Goal: Transaction & Acquisition: Purchase product/service

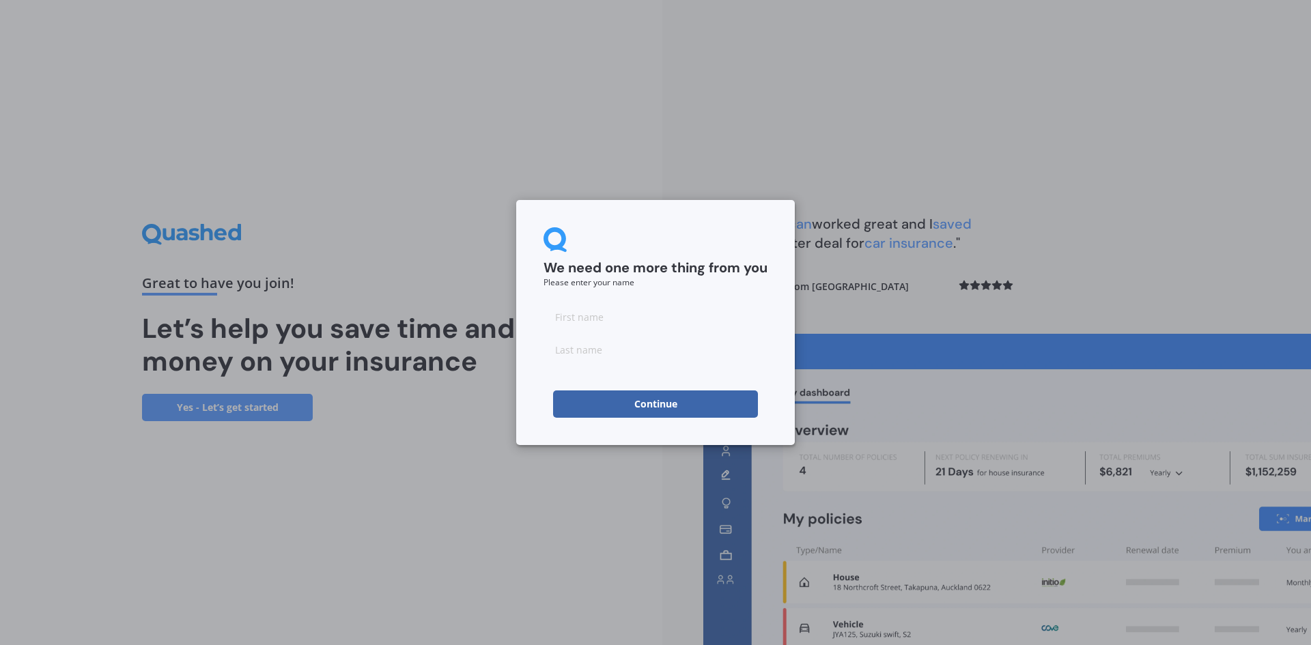
click at [624, 318] on input at bounding box center [655, 316] width 224 height 27
type input "[PERSON_NAME]"
click at [635, 403] on button "Continue" at bounding box center [655, 403] width 205 height 27
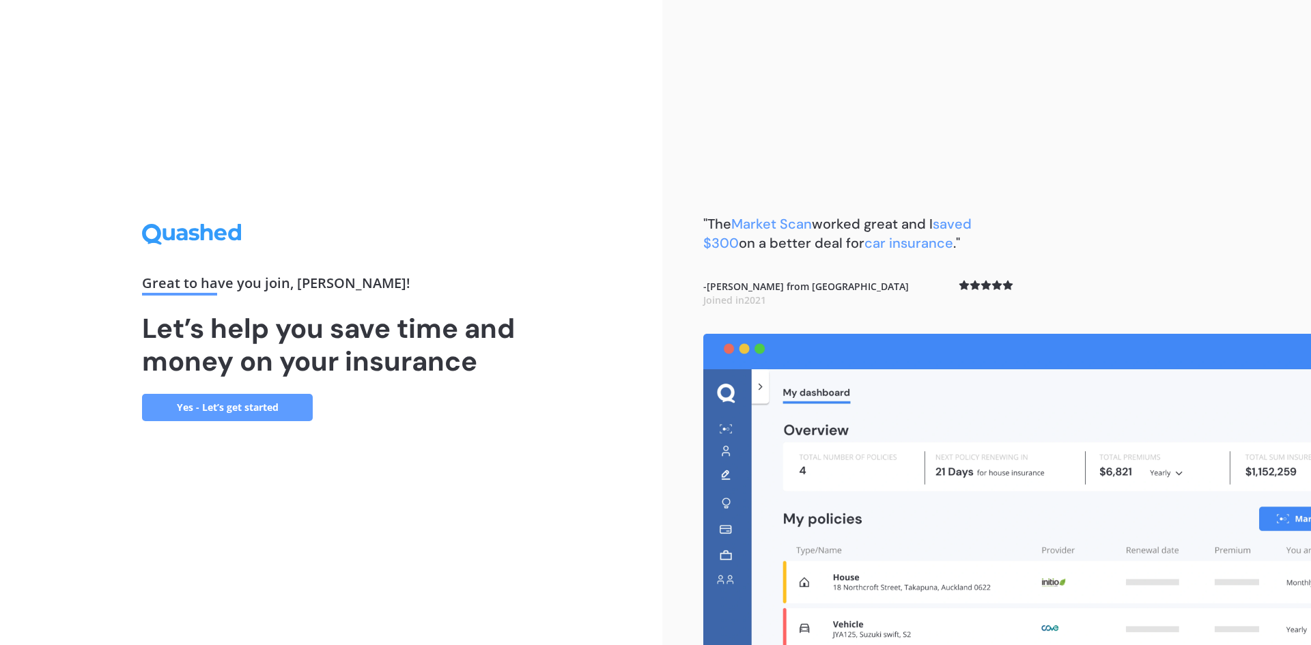
click at [244, 404] on link "Yes - Let’s get started" at bounding box center [227, 407] width 171 height 27
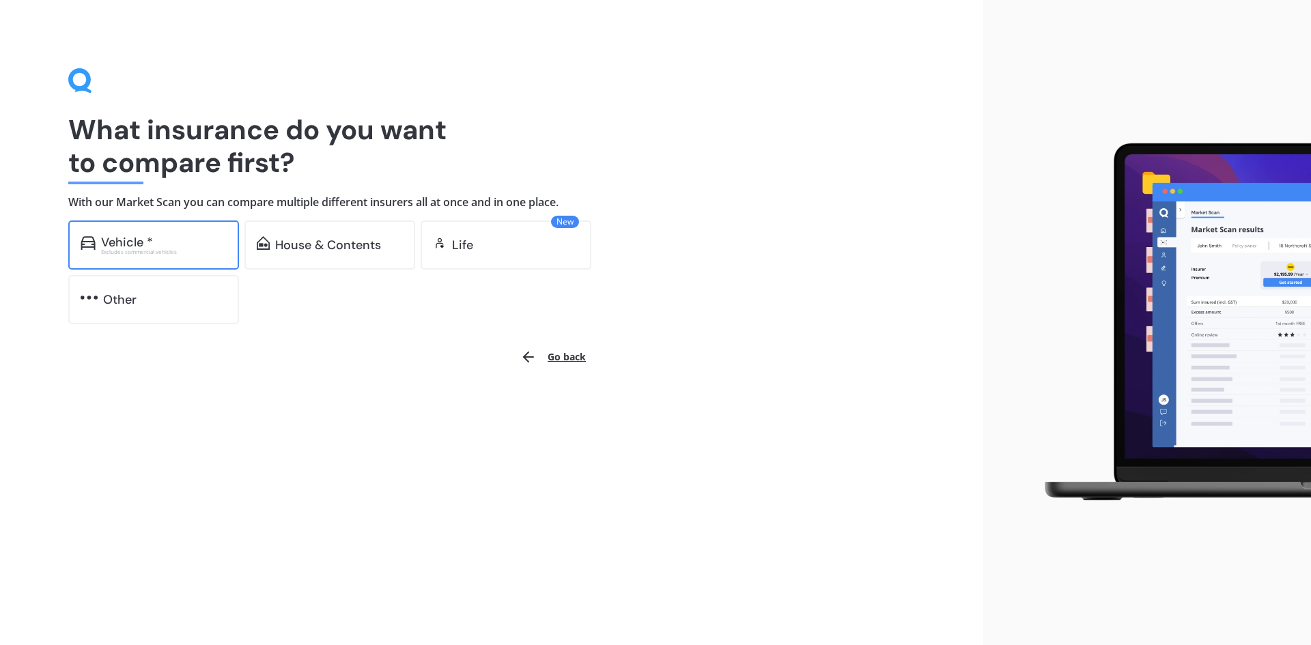
click at [203, 250] on div "Excludes commercial vehicles" at bounding box center [164, 251] width 126 height 5
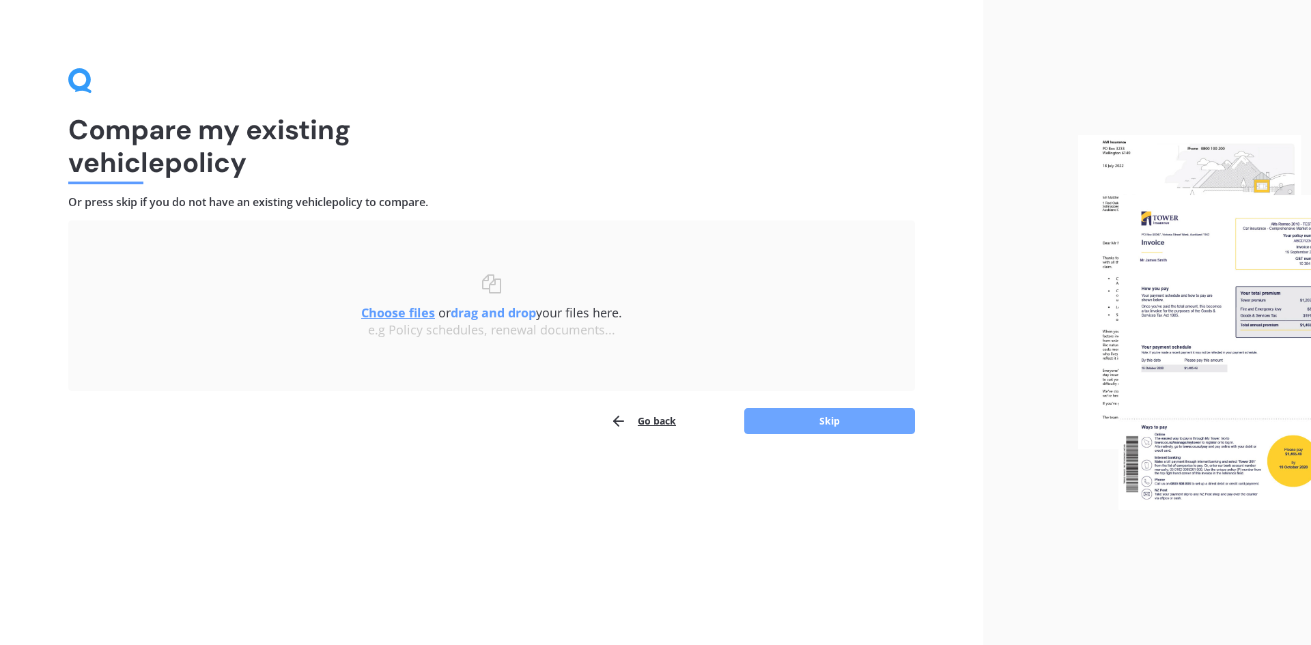
click at [840, 423] on button "Skip" at bounding box center [829, 421] width 171 height 26
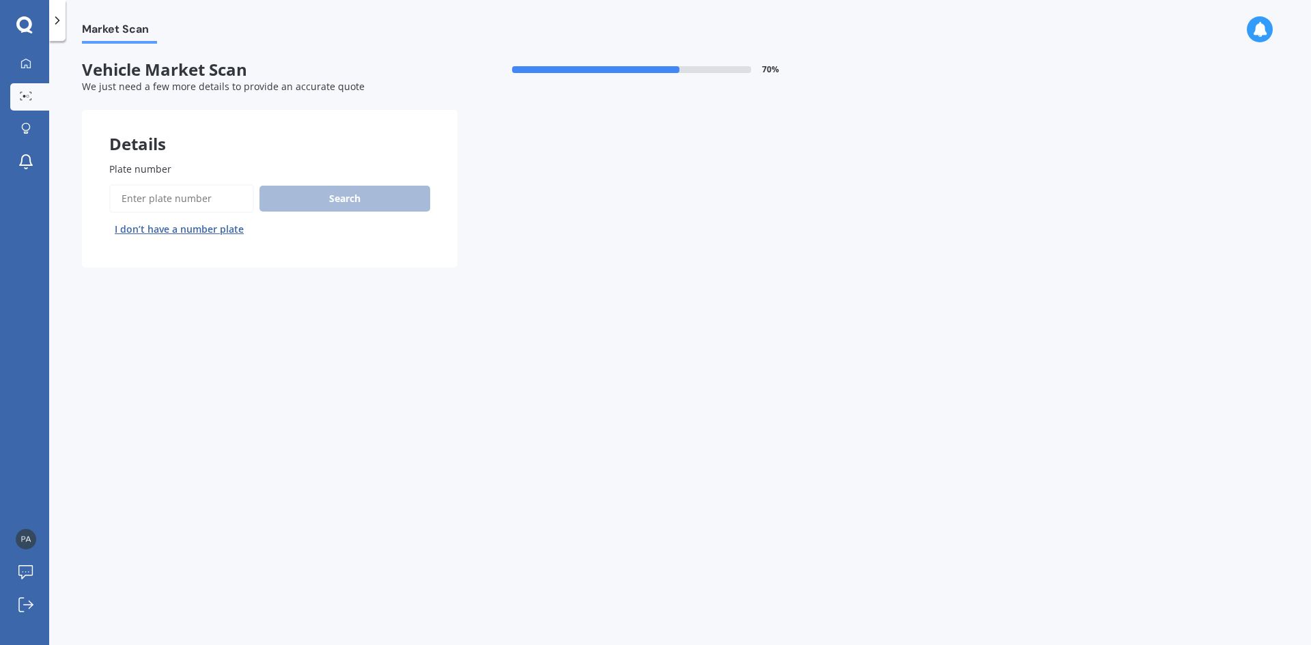
click at [199, 203] on input "Plate number" at bounding box center [181, 198] width 145 height 29
type input "rds861"
click at [322, 203] on button "Search" at bounding box center [344, 199] width 171 height 26
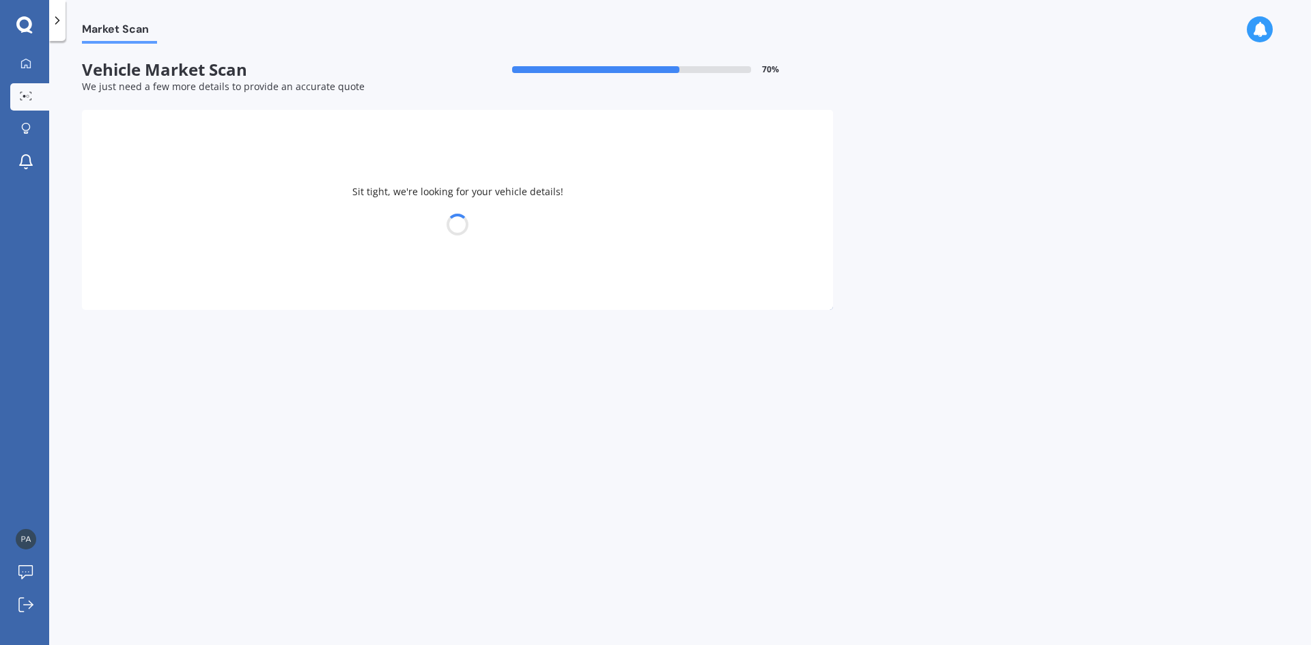
select select "JEEP"
select select "RENEGADE"
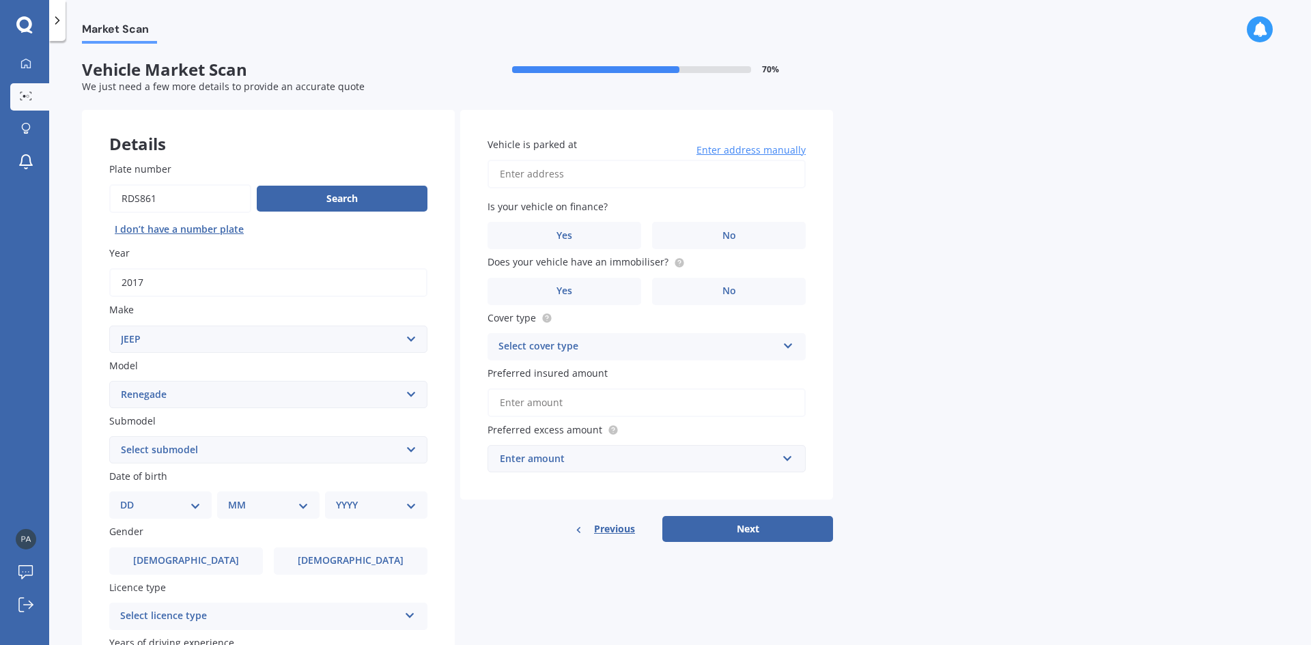
click at [410, 451] on select "Select submodel 4 Cyl 2.5L 6 Cyl 4.2L Limited Longitude Trailhawk Wrangler Wran…" at bounding box center [268, 449] width 318 height 27
select select "LIMITED"
click at [109, 436] on select "Select submodel 4 Cyl 2.5L 6 Cyl 4.2L Limited Longitude Trailhawk Wrangler Wran…" at bounding box center [268, 449] width 318 height 27
click at [190, 504] on select "DD 01 02 03 04 05 06 07 08 09 10 11 12 13 14 15 16 17 18 19 20 21 22 23 24 25 2…" at bounding box center [160, 505] width 81 height 15
select select "27"
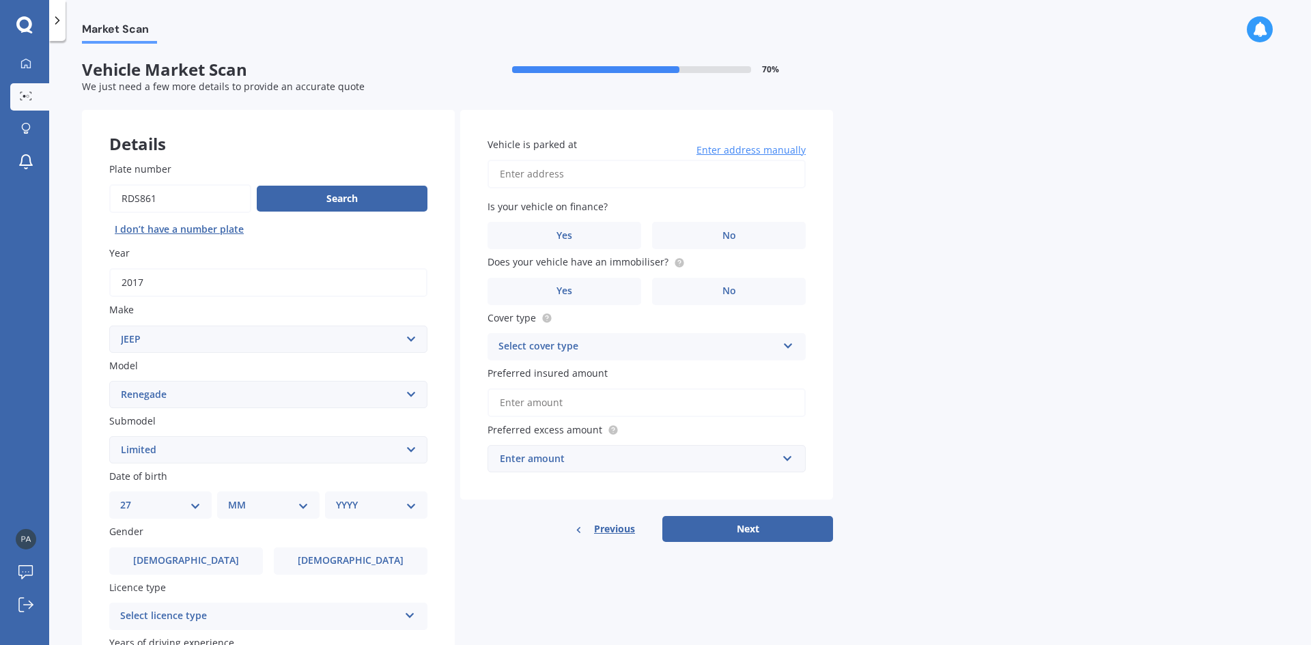
click at [131, 498] on select "DD 01 02 03 04 05 06 07 08 09 10 11 12 13 14 15 16 17 18 19 20 21 22 23 24 25 2…" at bounding box center [160, 505] width 81 height 15
click at [300, 504] on select "MM 01 02 03 04 05 06 07 08 09 10 11 12" at bounding box center [270, 505] width 75 height 15
select select "02"
click at [233, 498] on select "MM 01 02 03 04 05 06 07 08 09 10 11 12" at bounding box center [270, 505] width 75 height 15
click at [405, 504] on select "YYYY 2025 2024 2023 2022 2021 2020 2019 2018 2017 2016 2015 2014 2013 2012 2011…" at bounding box center [373, 505] width 75 height 15
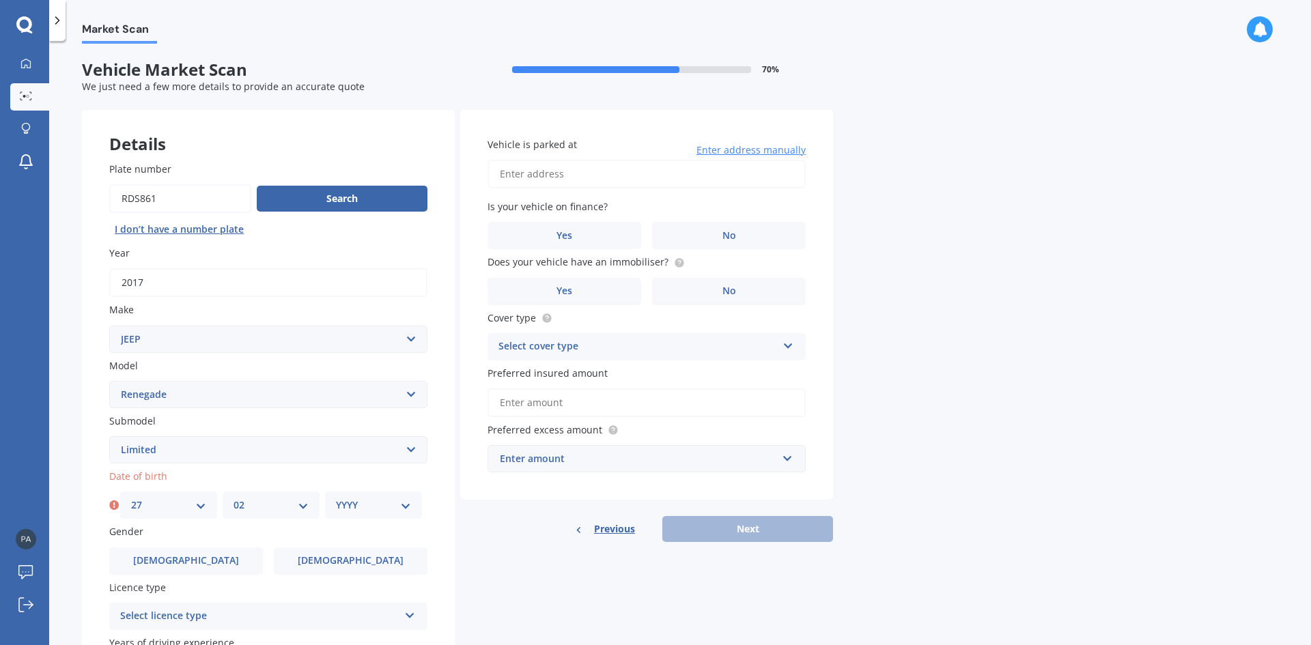
select select "1969"
click at [336, 498] on select "YYYY 2025 2024 2023 2022 2021 2020 2019 2018 2017 2016 2015 2014 2013 2012 2011…" at bounding box center [373, 505] width 75 height 15
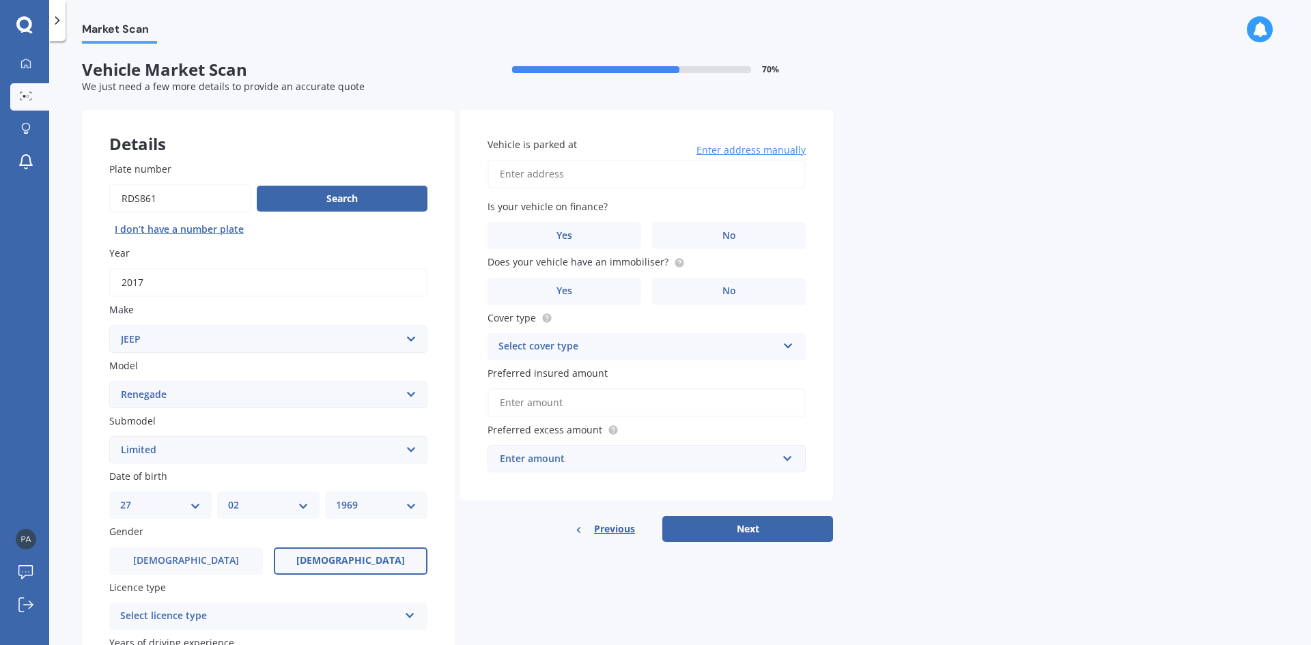
click at [327, 558] on label "[DEMOGRAPHIC_DATA]" at bounding box center [351, 560] width 154 height 27
click at [0, 0] on input "[DEMOGRAPHIC_DATA]" at bounding box center [0, 0] width 0 height 0
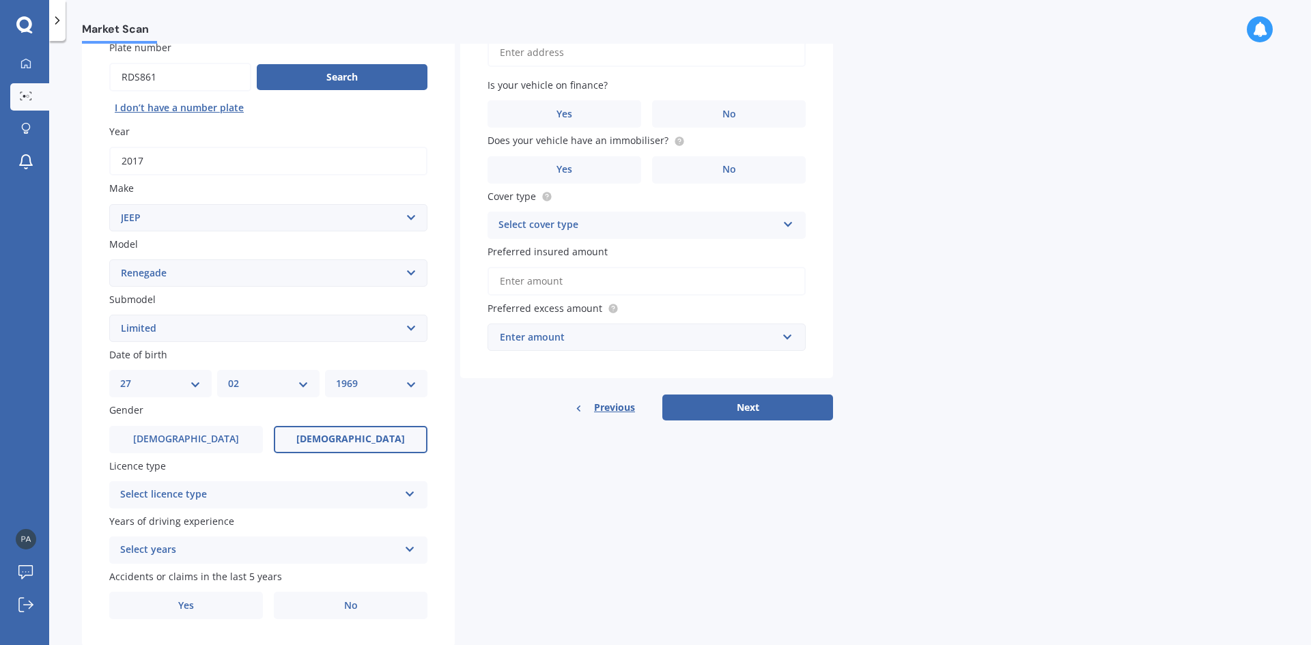
scroll to position [158, 0]
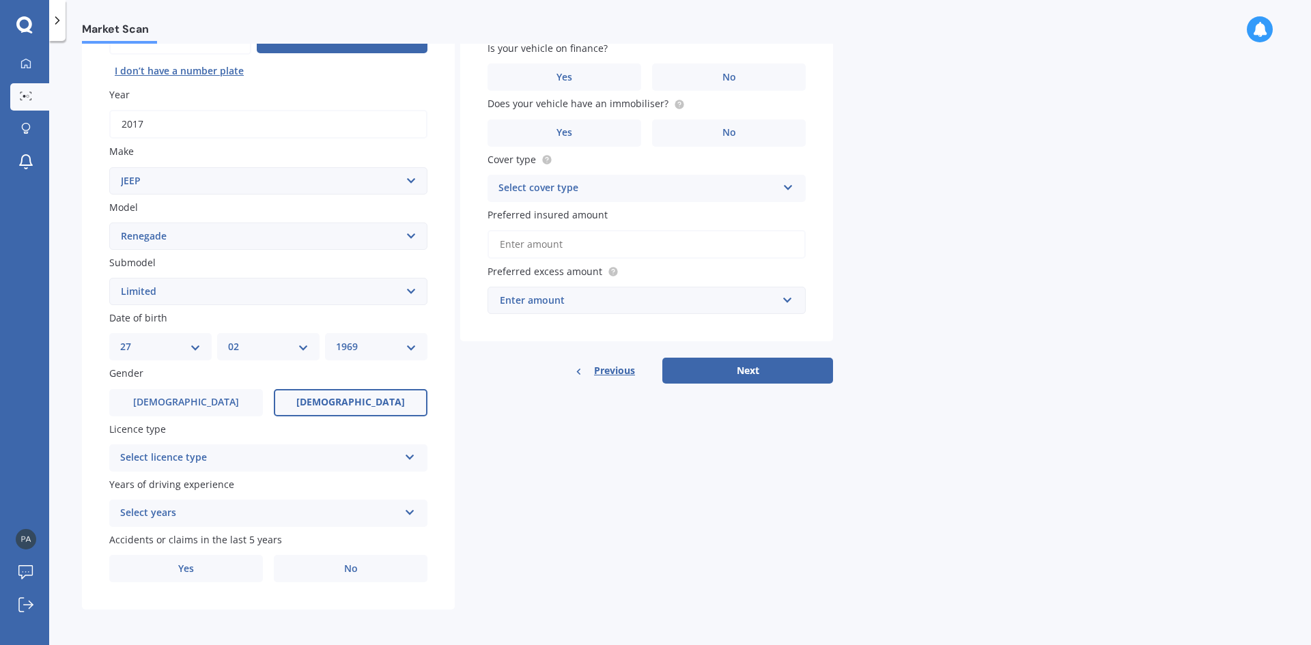
click at [339, 450] on div "Select licence type" at bounding box center [259, 458] width 279 height 16
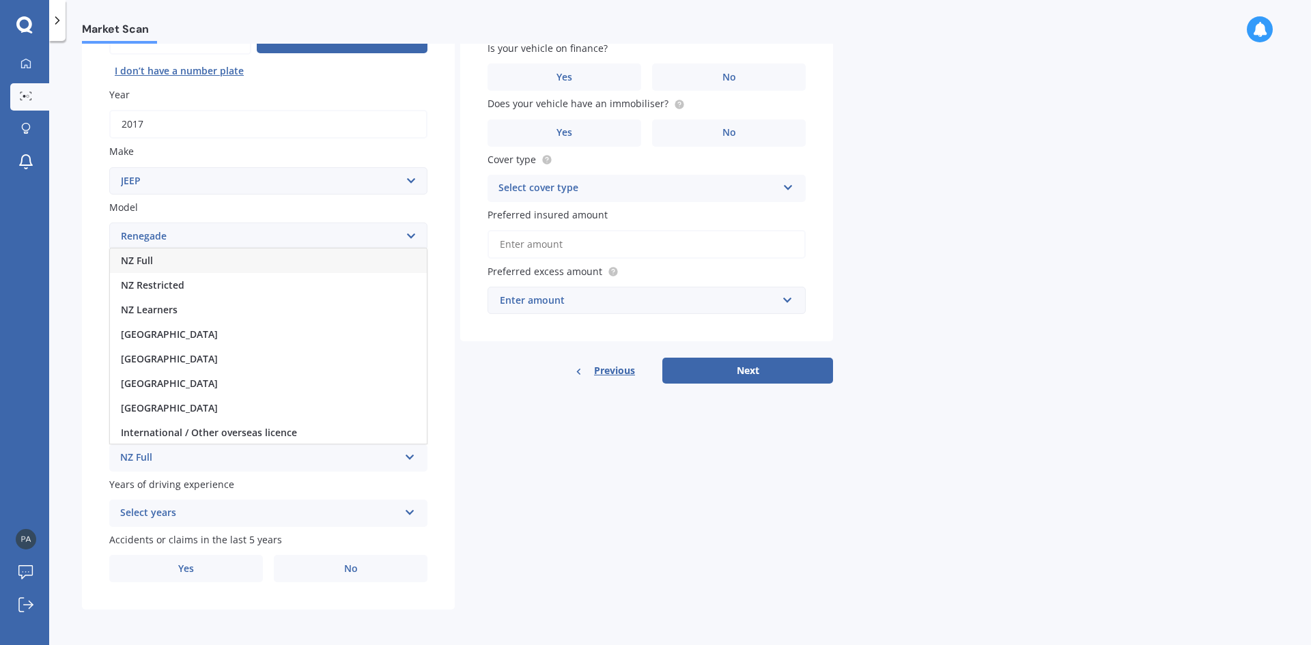
click at [147, 255] on span "NZ Full" at bounding box center [137, 260] width 32 height 13
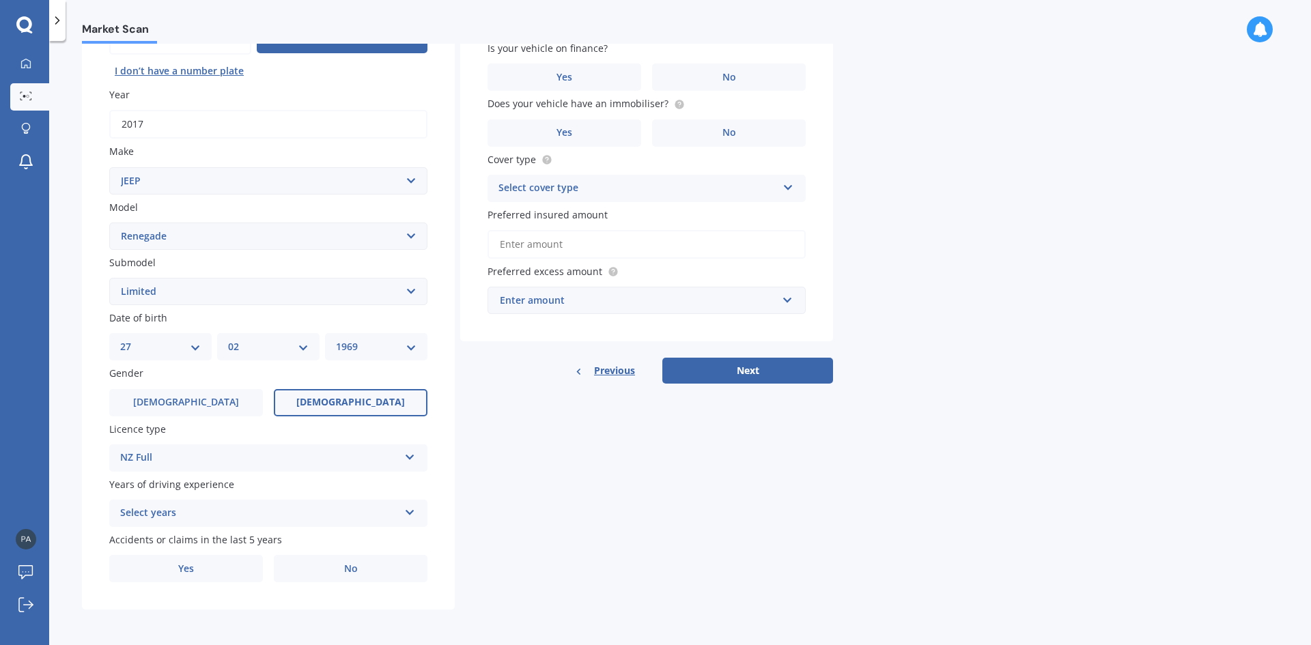
click at [186, 508] on div "Select years" at bounding box center [259, 513] width 279 height 16
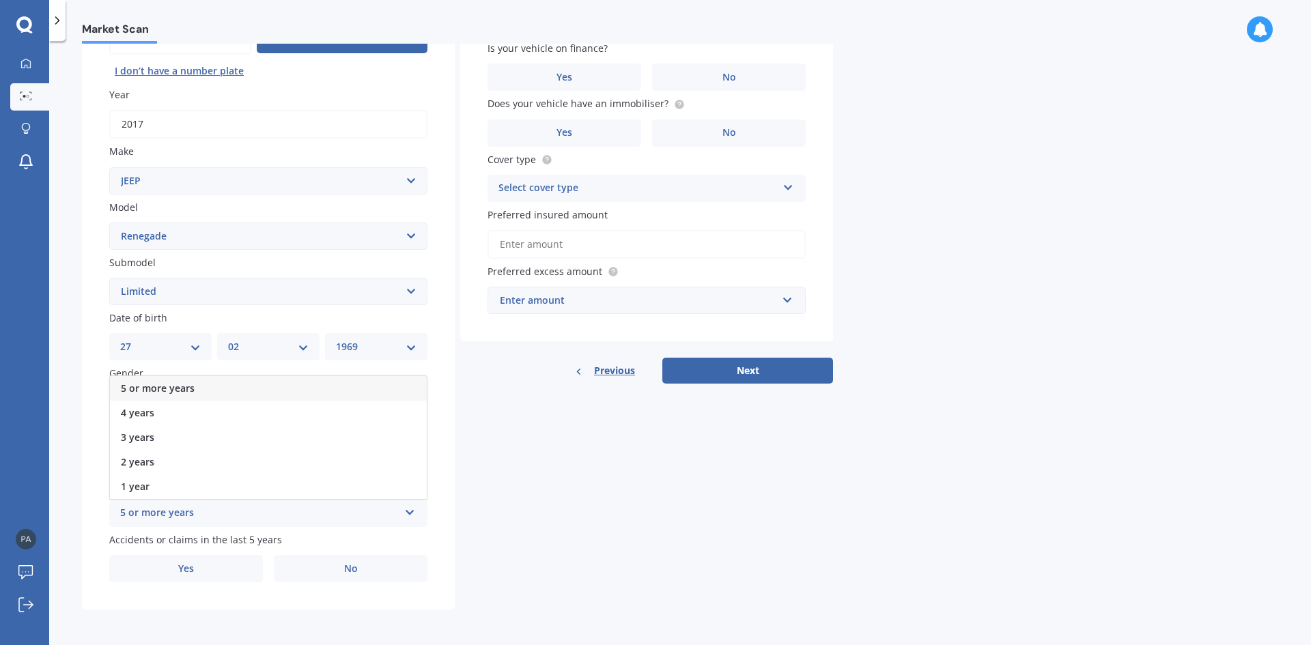
click at [125, 380] on div "5 or more years" at bounding box center [268, 388] width 317 height 25
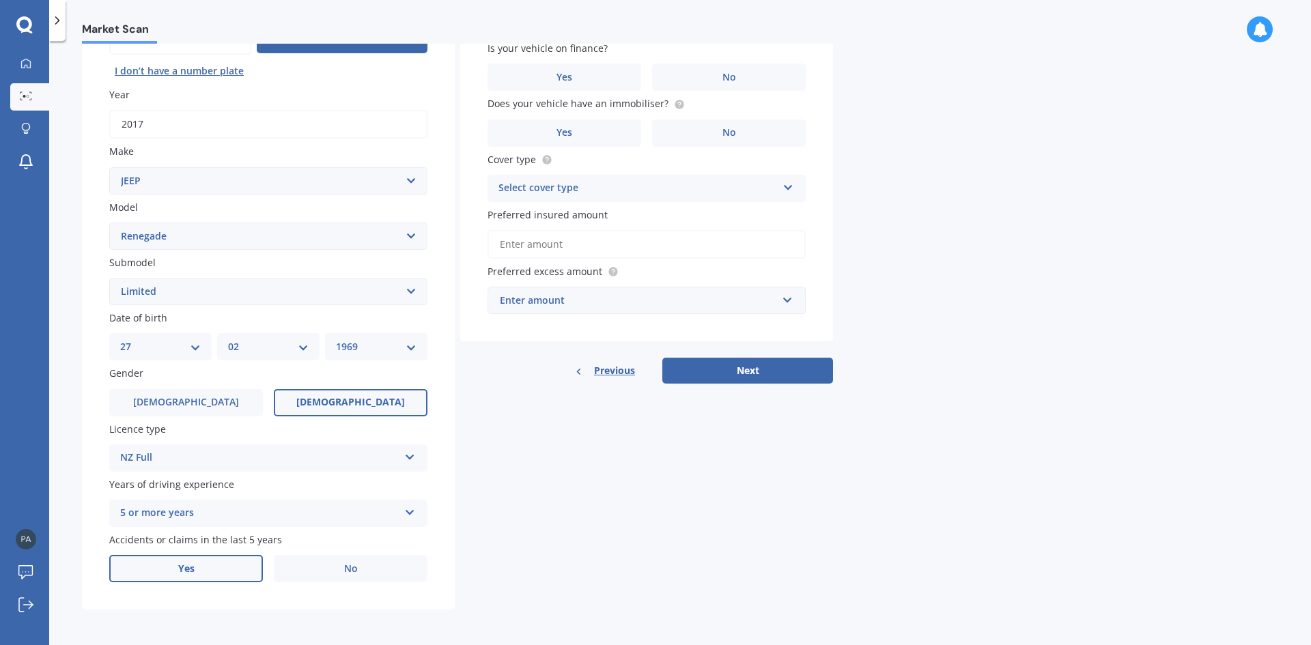
click at [222, 565] on label "Yes" at bounding box center [186, 568] width 154 height 27
click at [0, 0] on input "Yes" at bounding box center [0, 0] width 0 height 0
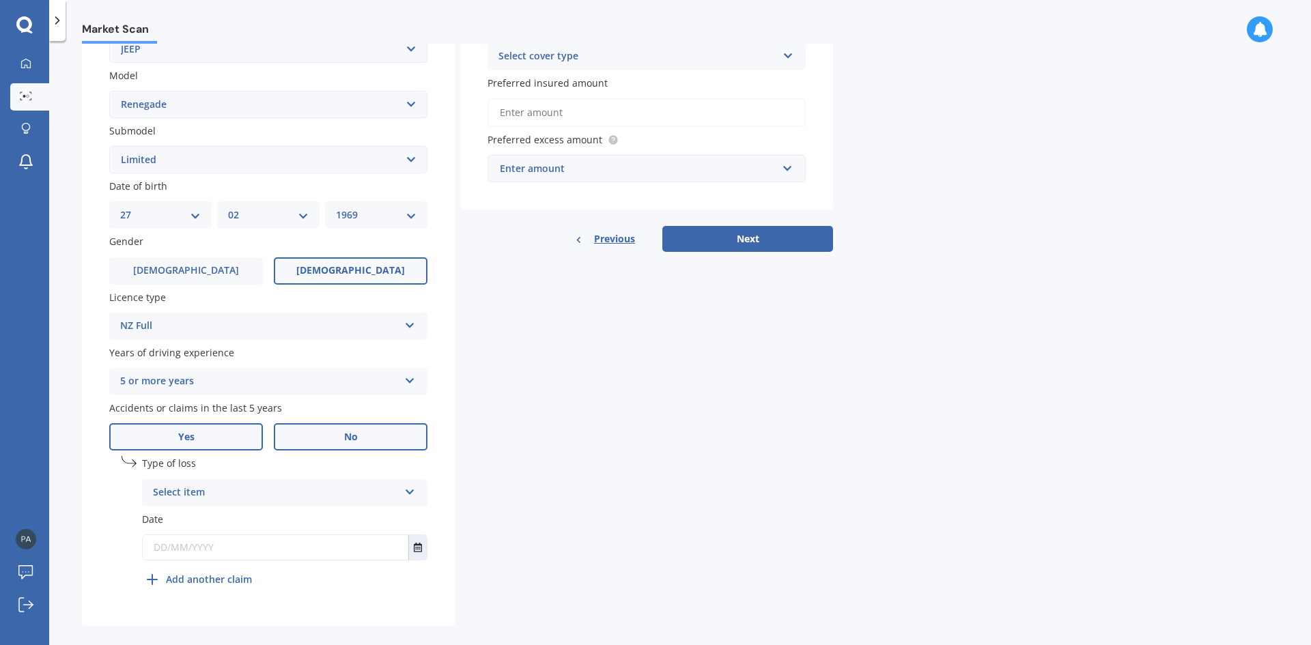
scroll to position [307, 0]
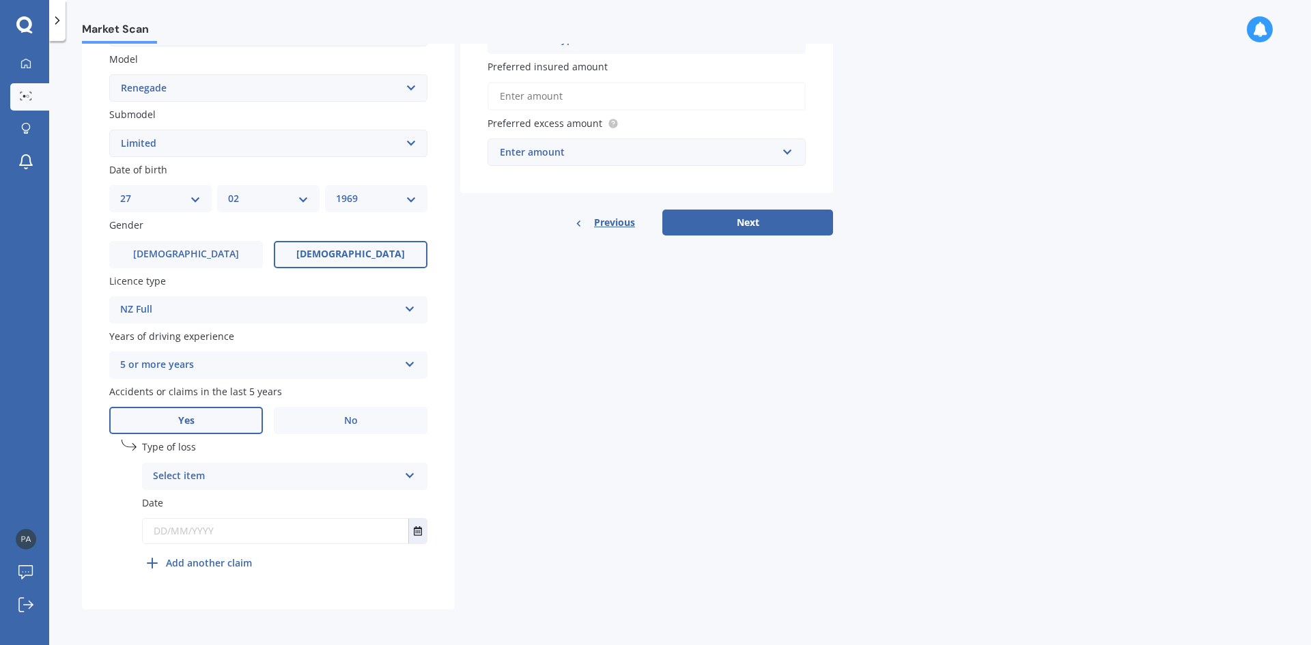
click at [406, 472] on icon at bounding box center [410, 473] width 12 height 10
click at [208, 498] on span "At fault accident" at bounding box center [192, 502] width 77 height 13
click at [207, 532] on input "text" at bounding box center [276, 531] width 266 height 25
click at [416, 526] on icon "Select date" at bounding box center [418, 531] width 8 height 10
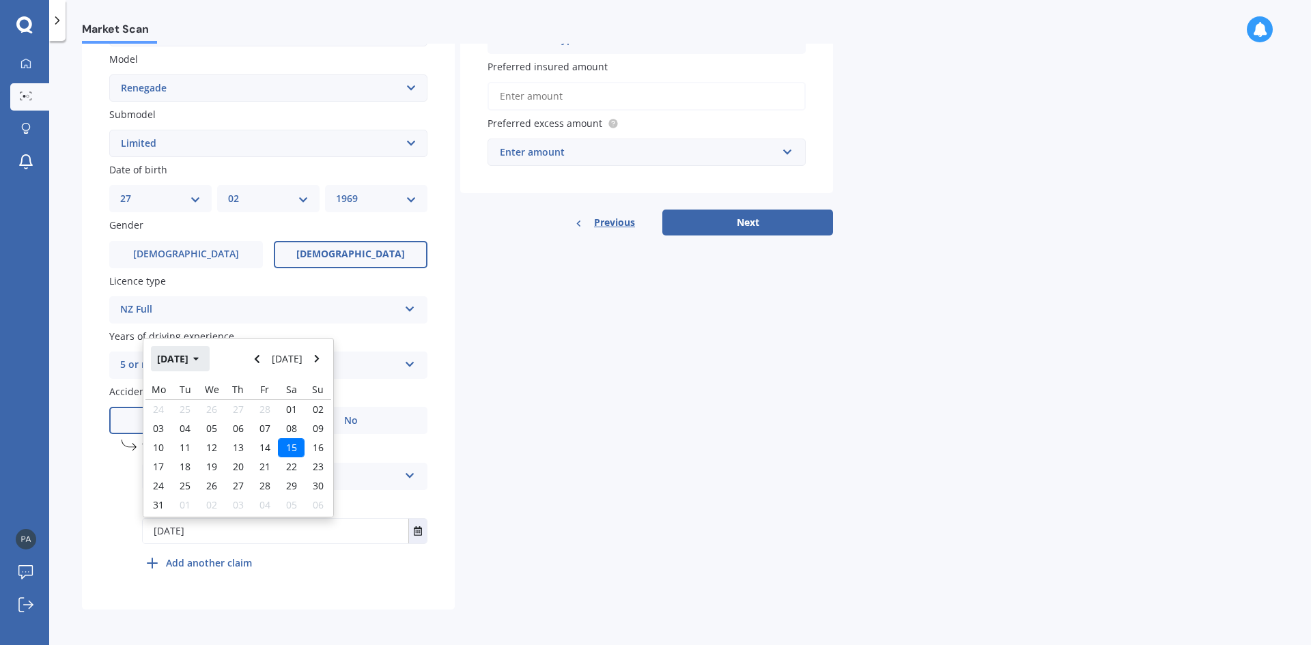
click at [199, 358] on icon "button" at bounding box center [196, 359] width 6 height 10
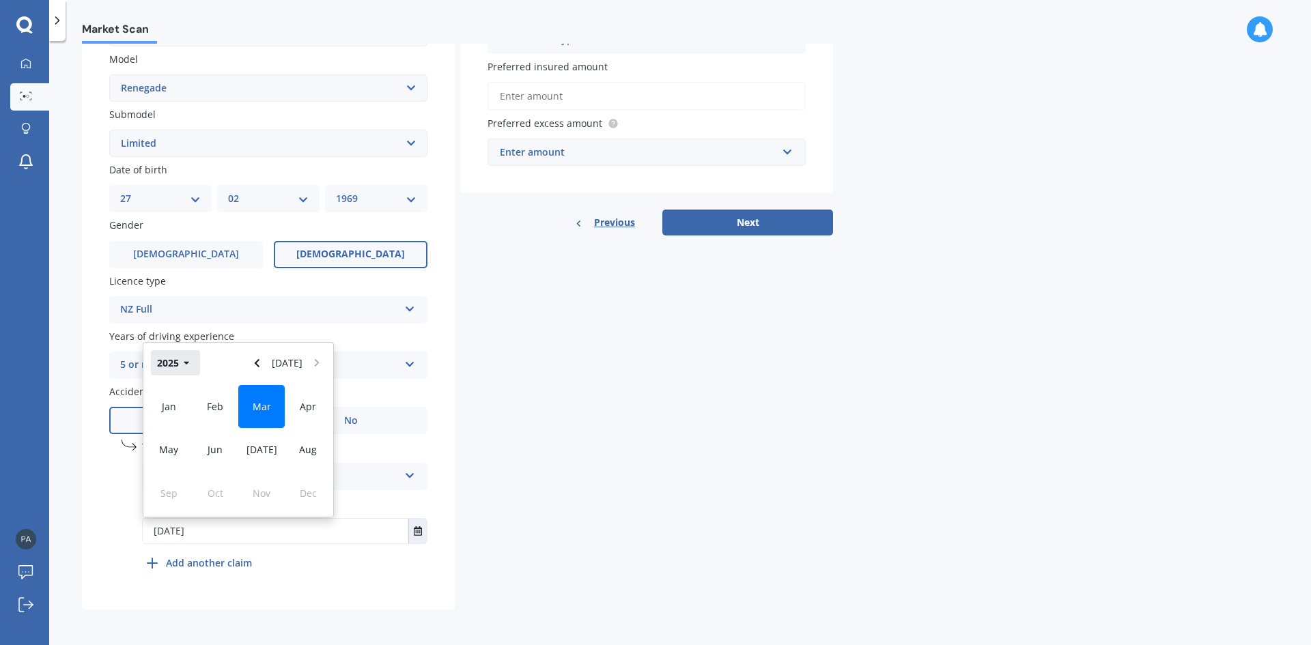
click at [189, 360] on icon "button" at bounding box center [187, 363] width 6 height 10
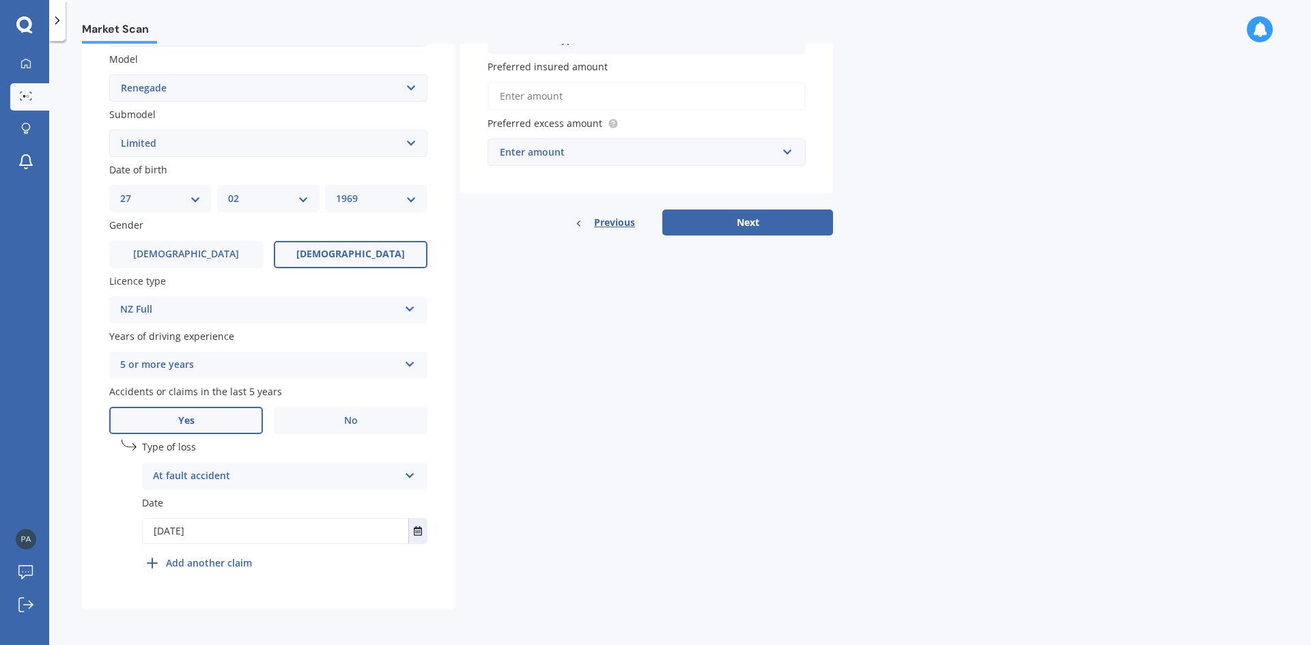
click at [265, 576] on div "undefined 1 Type of loss At fault accident At fault accident Not at fault accid…" at bounding box center [284, 508] width 285 height 137
click at [224, 532] on input "[DATE]" at bounding box center [276, 531] width 266 height 25
type input "[DATE]"
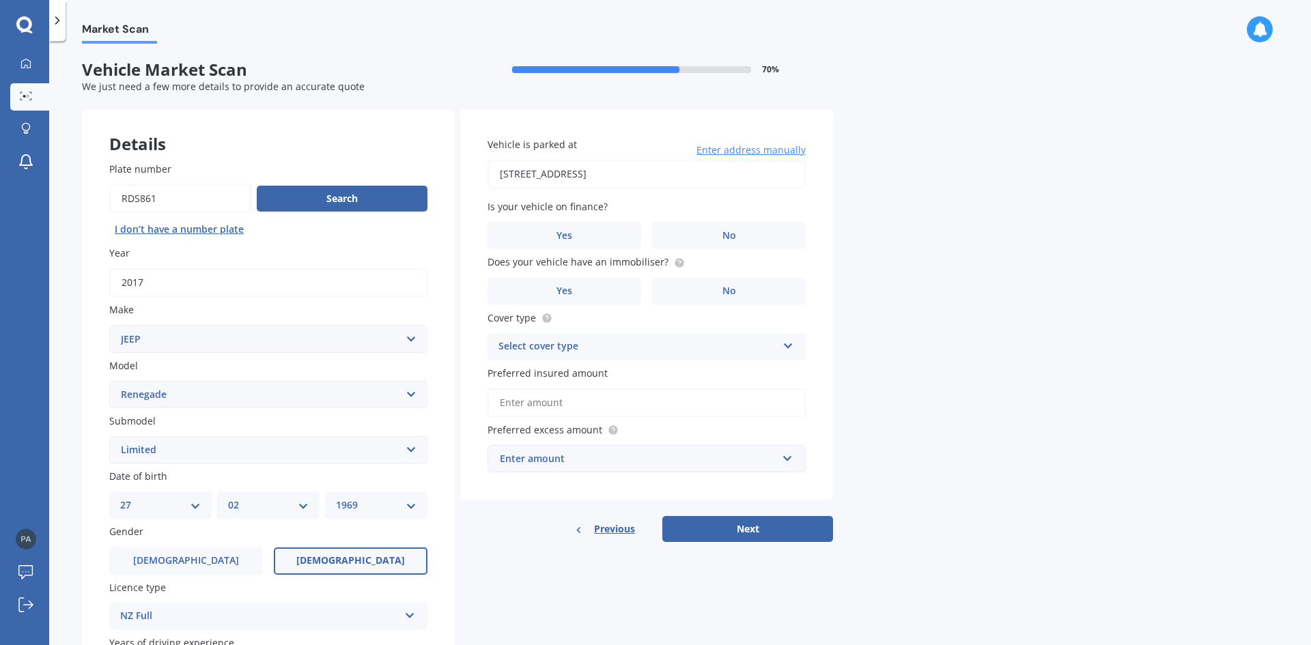
type input "[STREET_ADDRESS]"
click at [693, 233] on label "No" at bounding box center [729, 235] width 154 height 27
click at [0, 0] on input "No" at bounding box center [0, 0] width 0 height 0
click at [709, 288] on label "No" at bounding box center [729, 291] width 154 height 27
click at [0, 0] on input "No" at bounding box center [0, 0] width 0 height 0
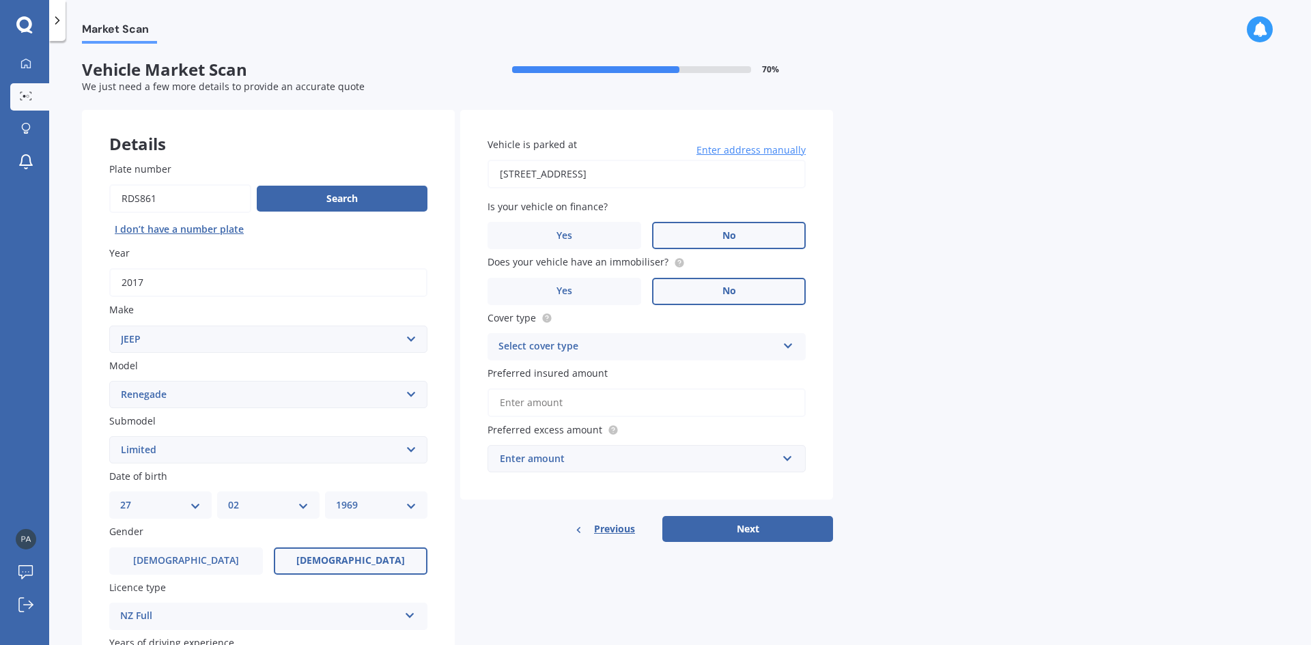
click at [713, 345] on div "Select cover type" at bounding box center [637, 347] width 279 height 16
click at [539, 369] on span "Comprehensive" at bounding box center [535, 373] width 72 height 13
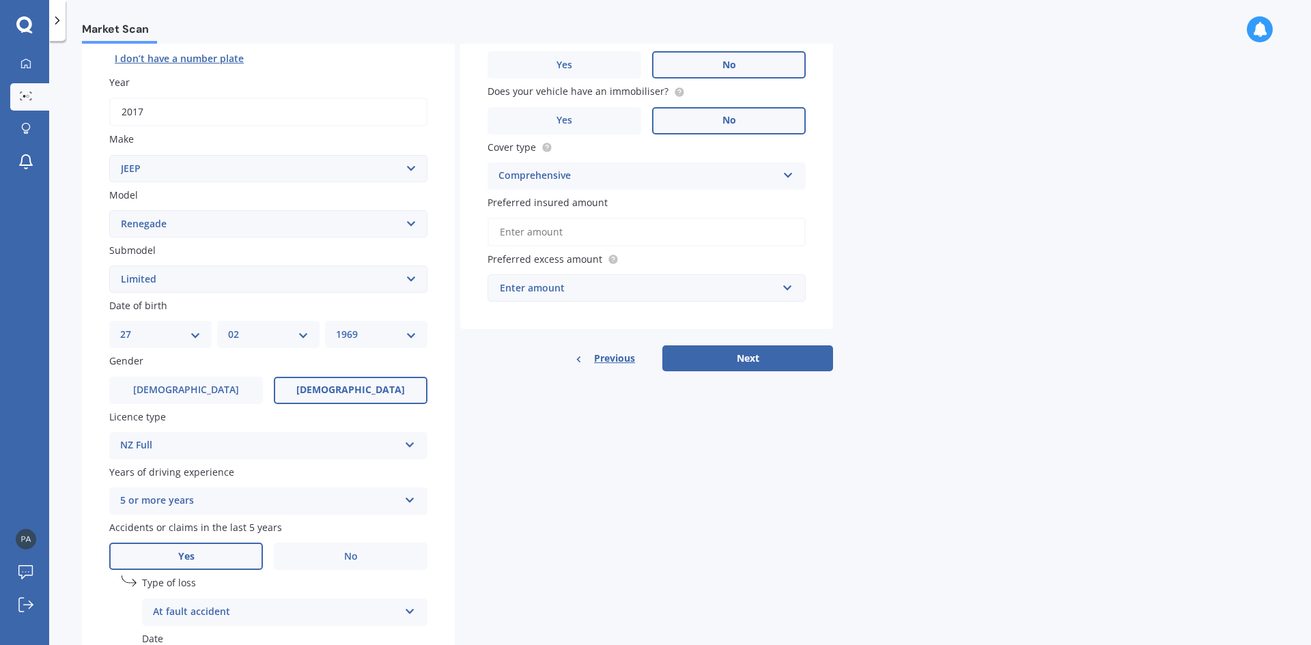
scroll to position [169, 0]
click at [742, 223] on input "Preferred insured amount" at bounding box center [646, 234] width 318 height 29
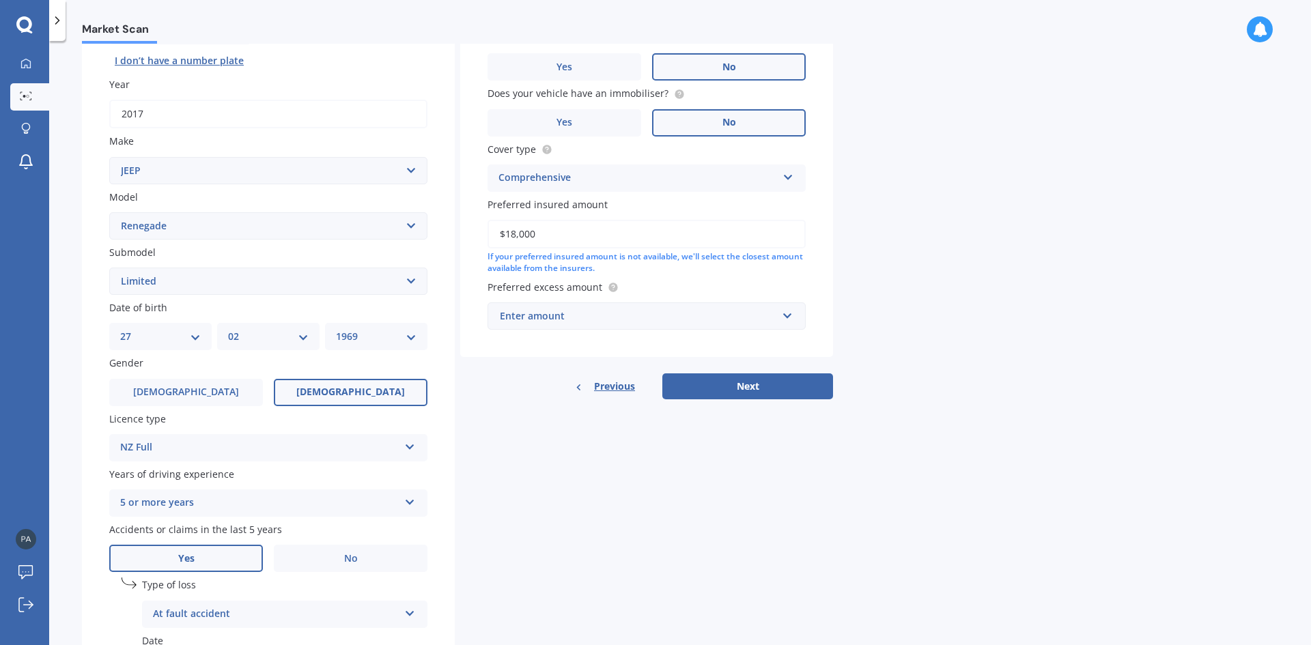
type input "$18,000"
click at [676, 312] on div "Enter amount" at bounding box center [638, 316] width 277 height 15
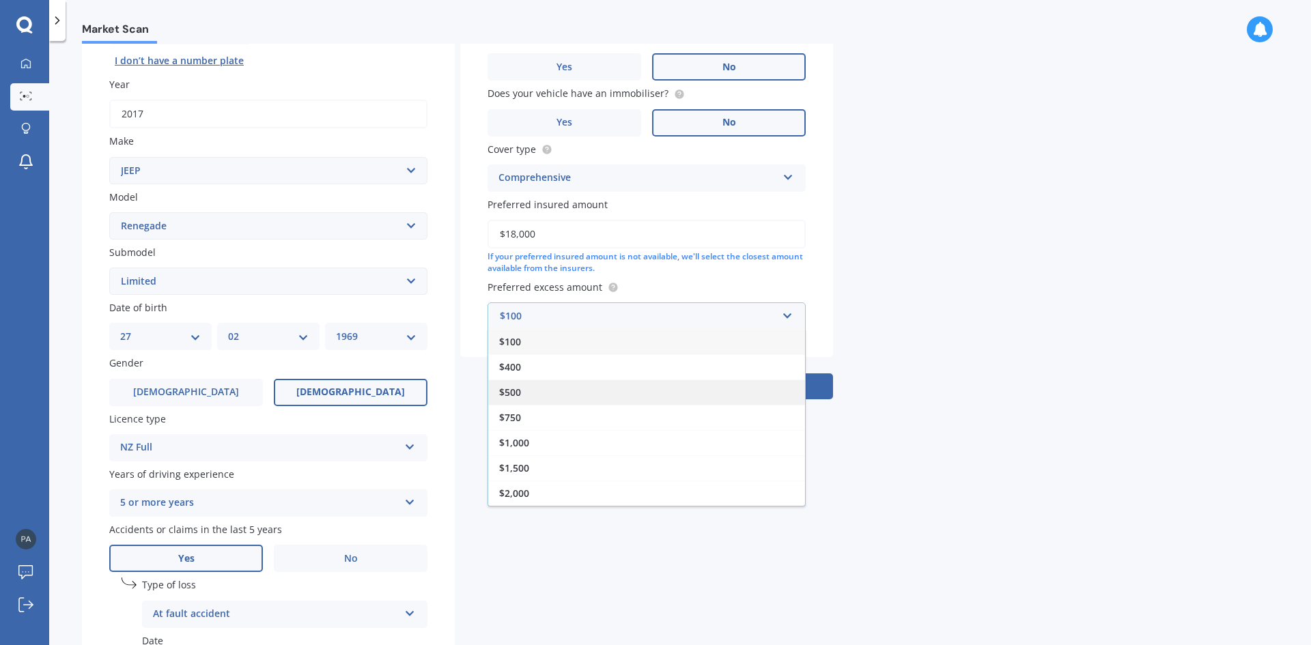
click at [556, 383] on div "$500" at bounding box center [646, 392] width 317 height 25
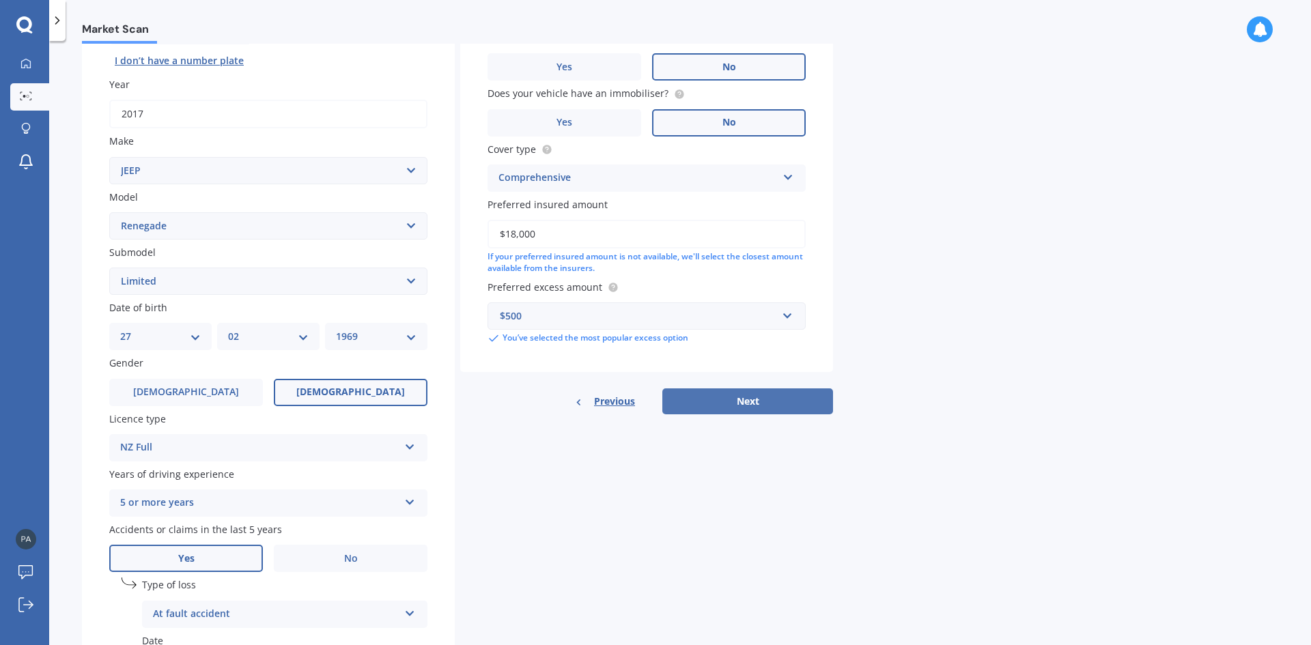
click at [687, 395] on button "Next" at bounding box center [747, 401] width 171 height 26
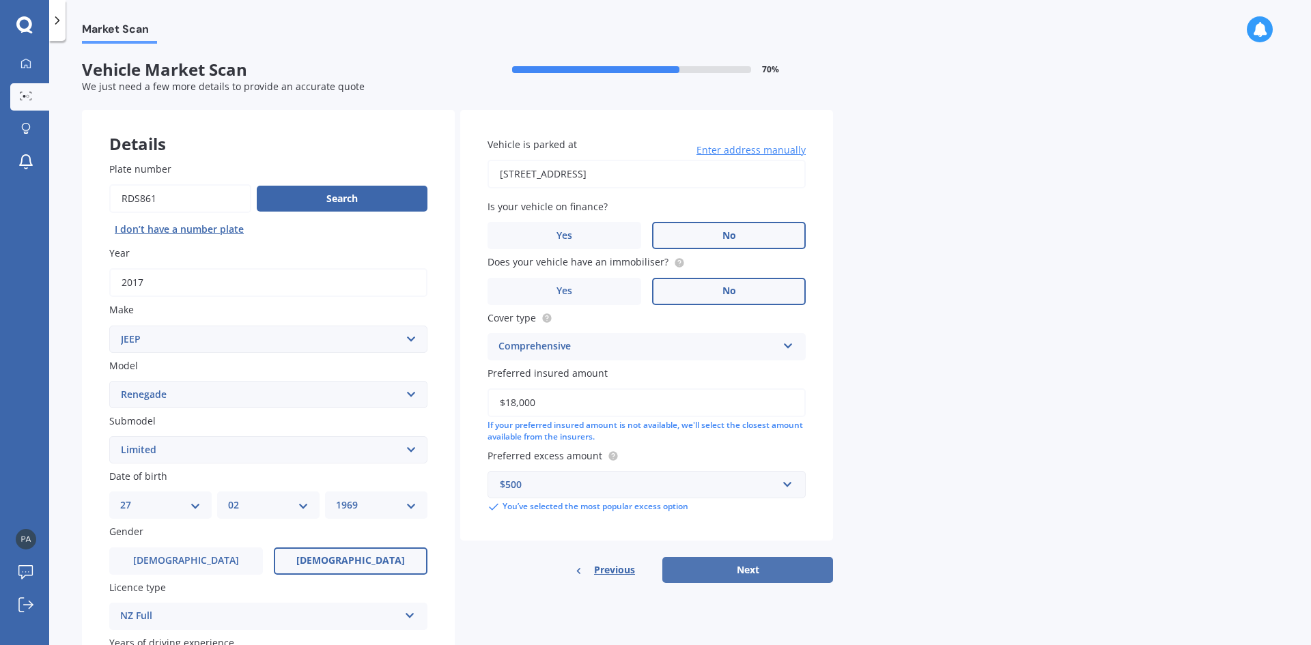
select select "27"
select select "02"
select select "1969"
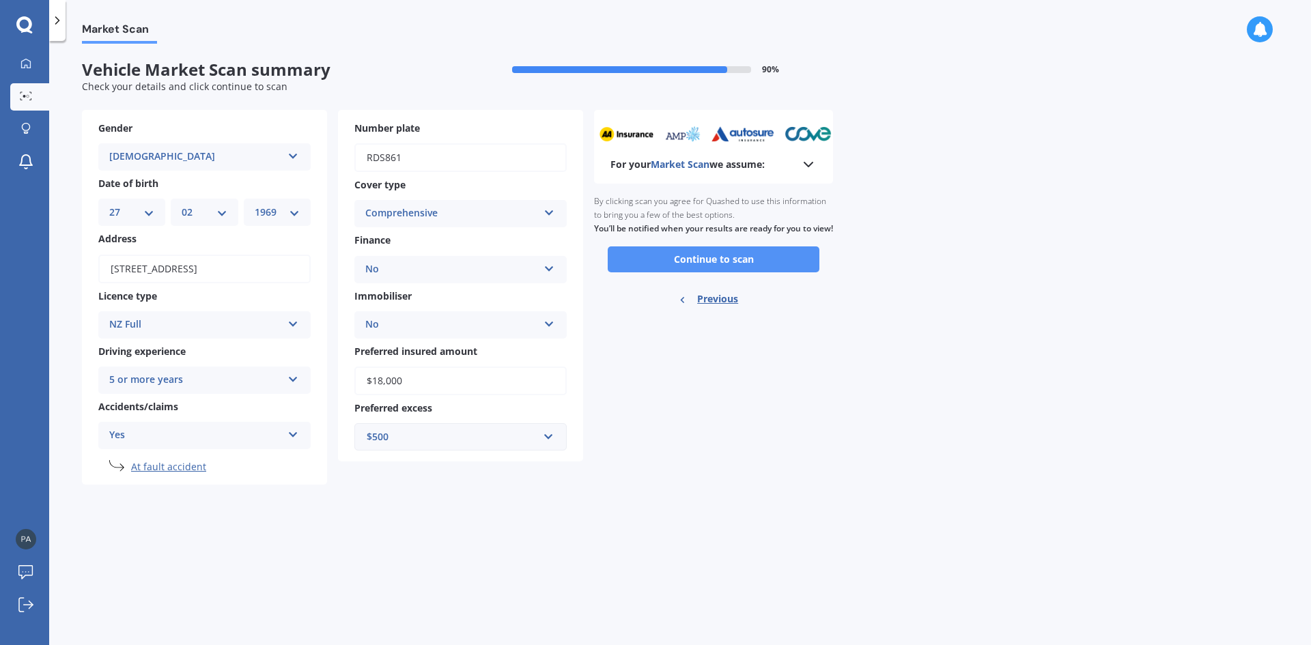
click at [715, 270] on button "Continue to scan" at bounding box center [714, 259] width 212 height 26
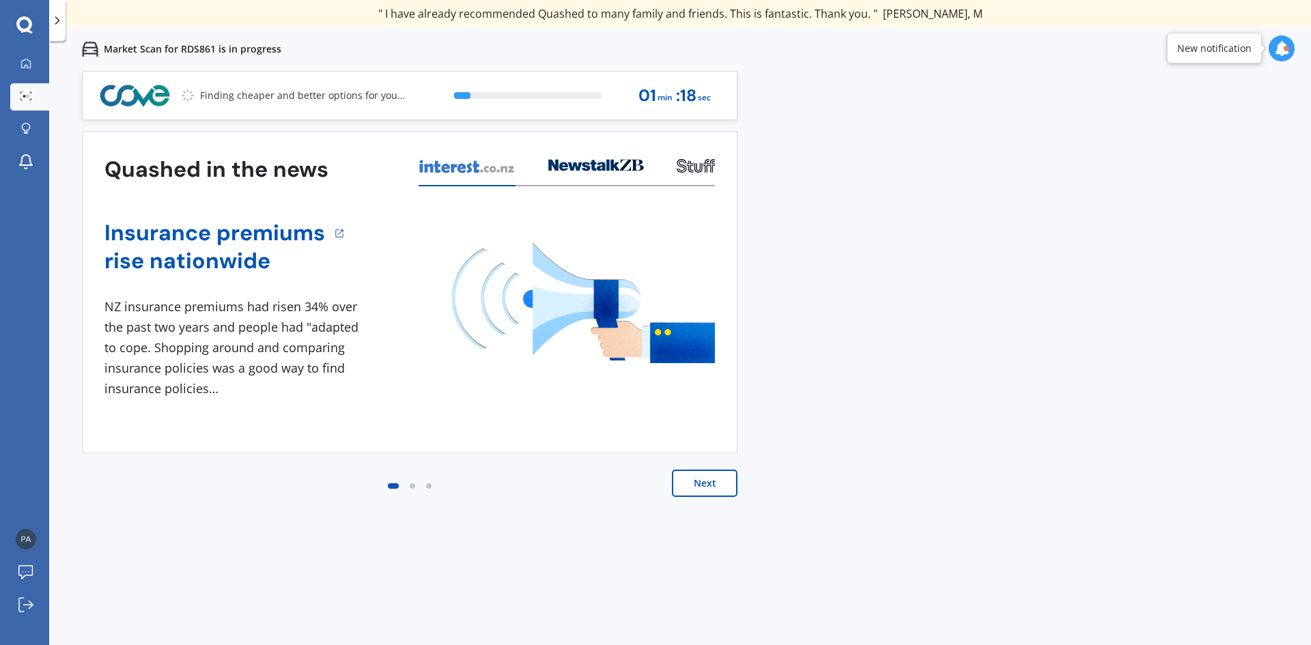
click at [706, 481] on button "Next" at bounding box center [705, 483] width 66 height 27
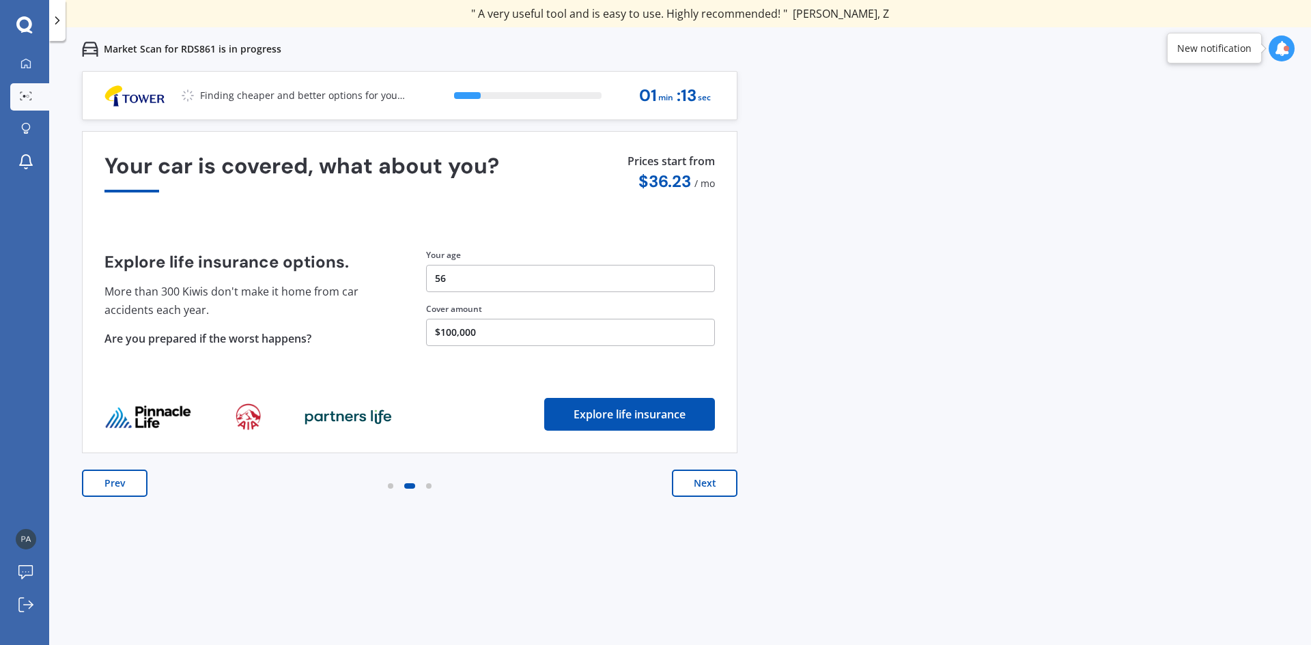
click at [706, 481] on button "Next" at bounding box center [705, 483] width 66 height 27
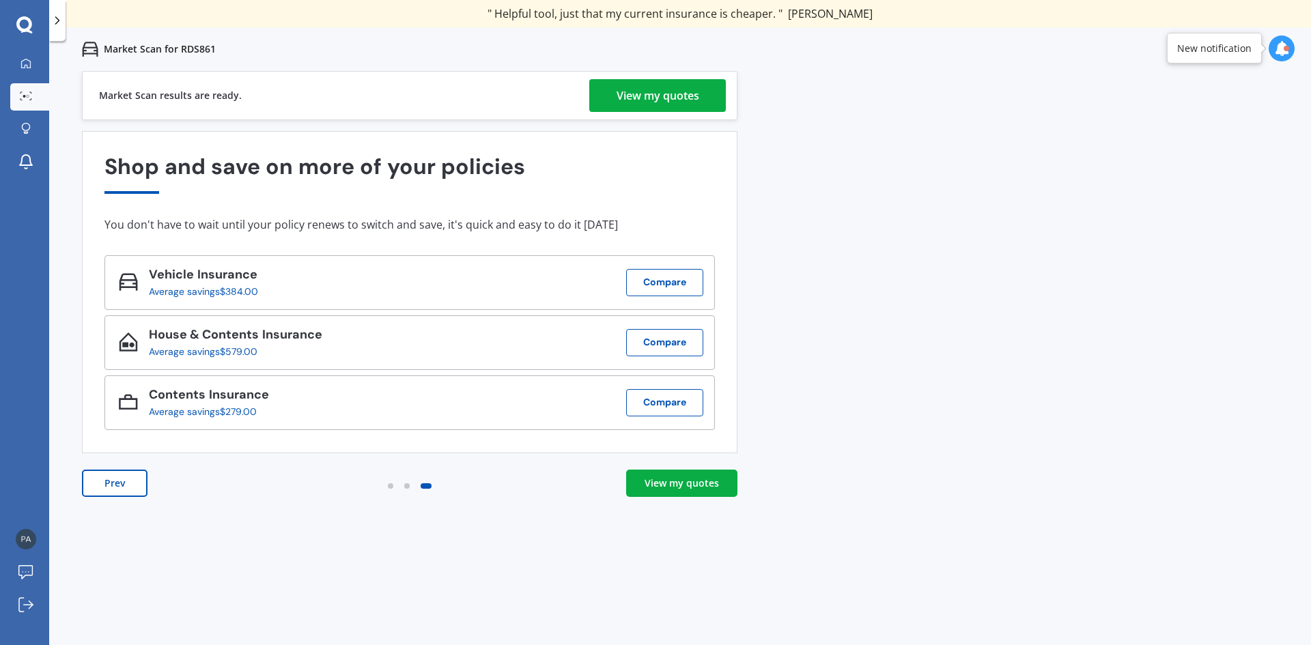
click at [617, 92] on div "View my quotes" at bounding box center [657, 95] width 83 height 33
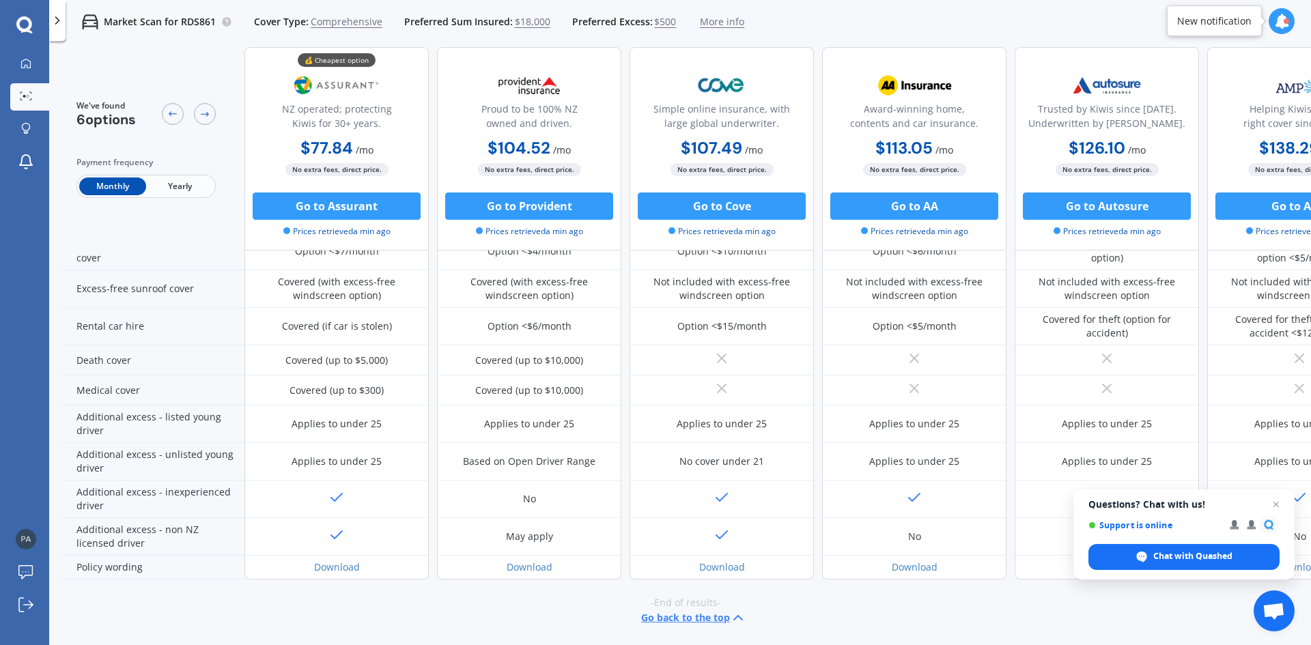
scroll to position [530, 0]
click at [332, 204] on button "Go to Assurant" at bounding box center [337, 206] width 168 height 27
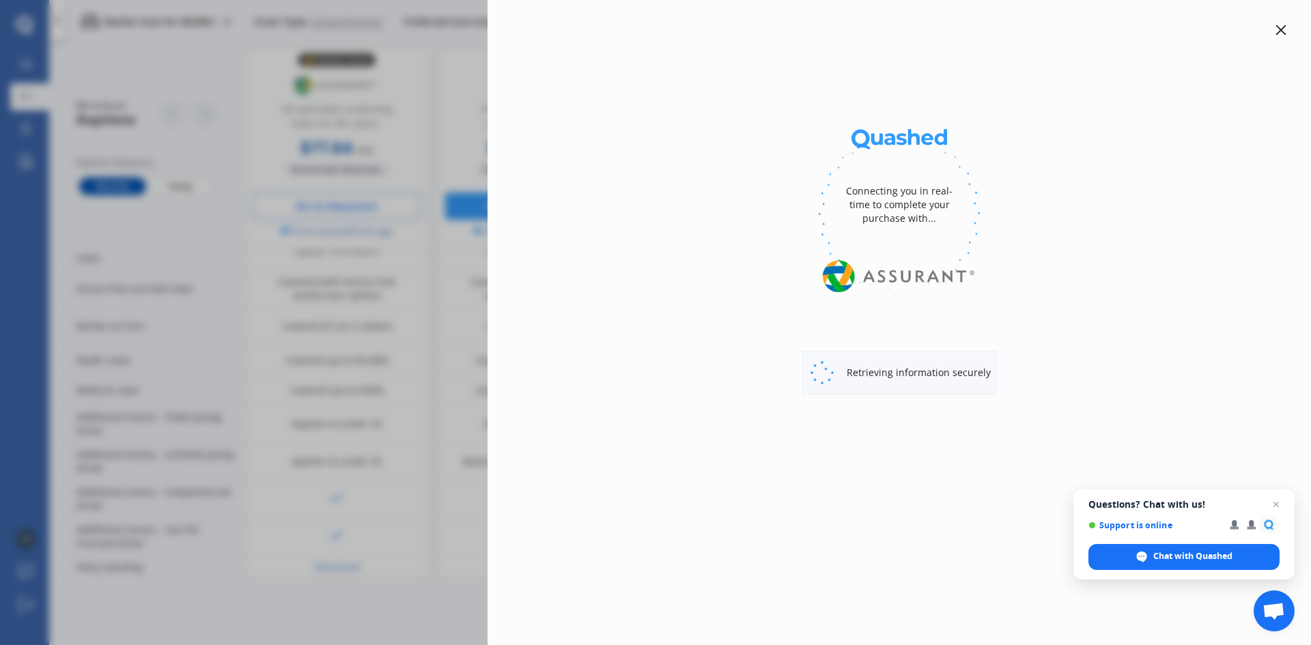
select select "Monthly"
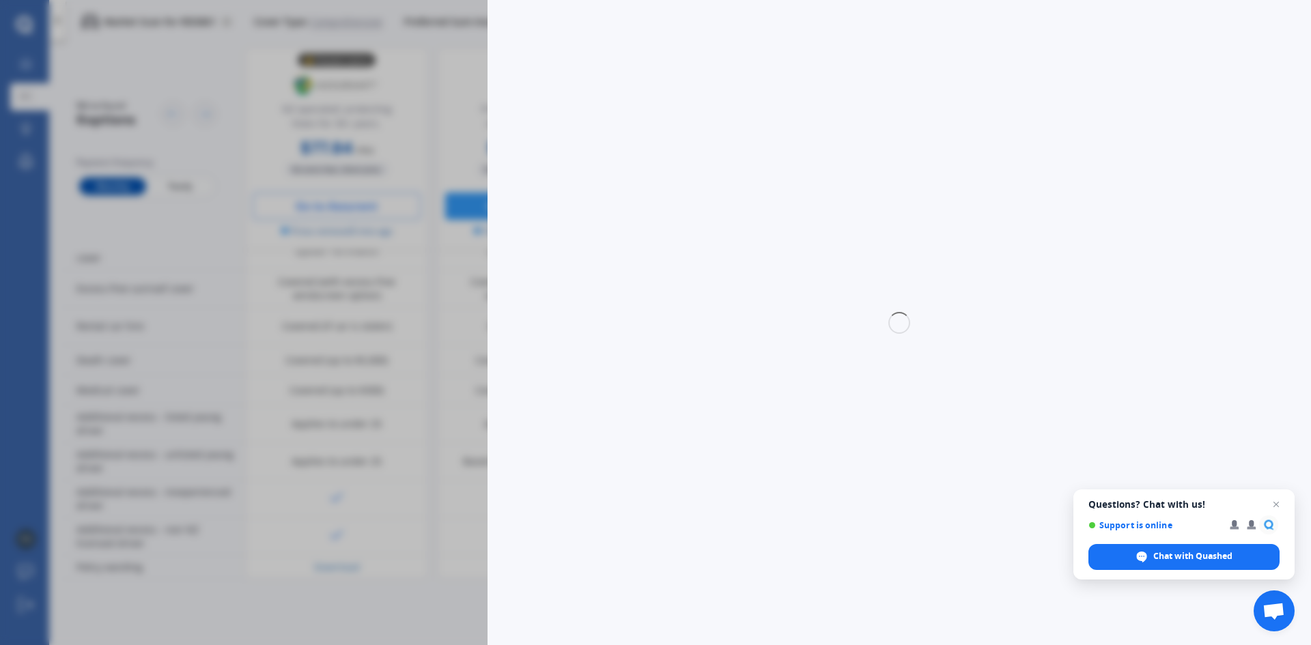
select select "full"
select select "0"
select select "Canterbury"
select select "JEEP"
select select "RENEGADE"
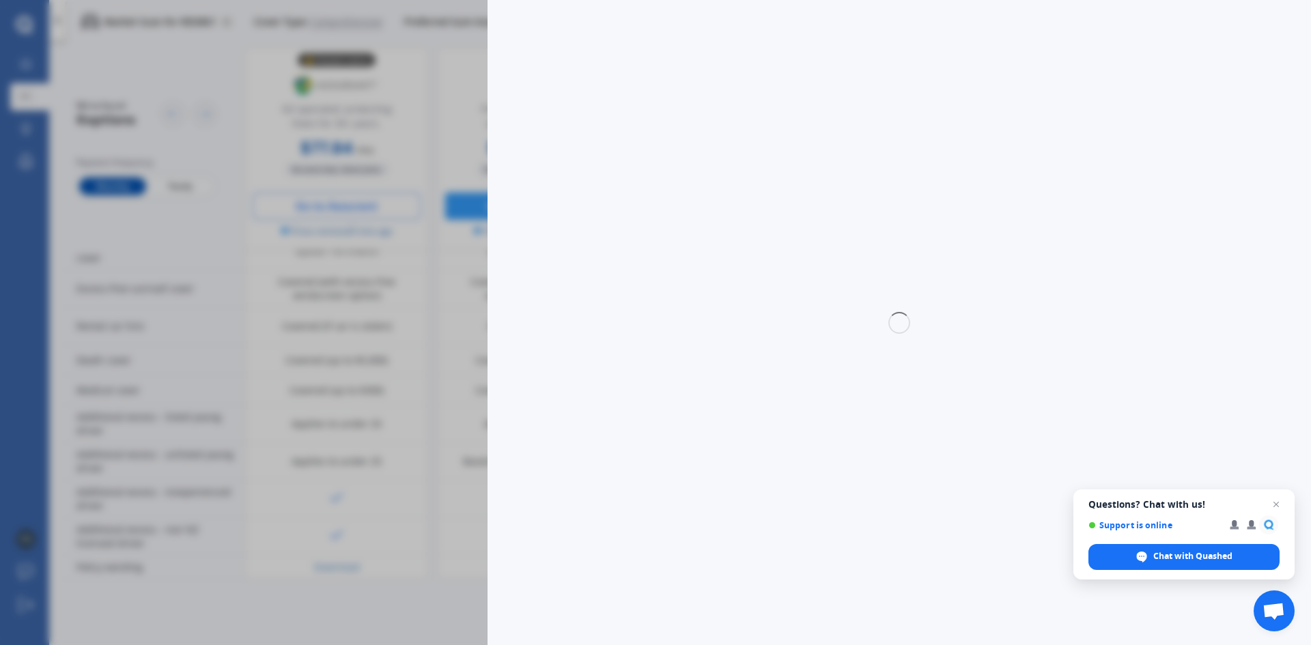
select select "LIMITED"
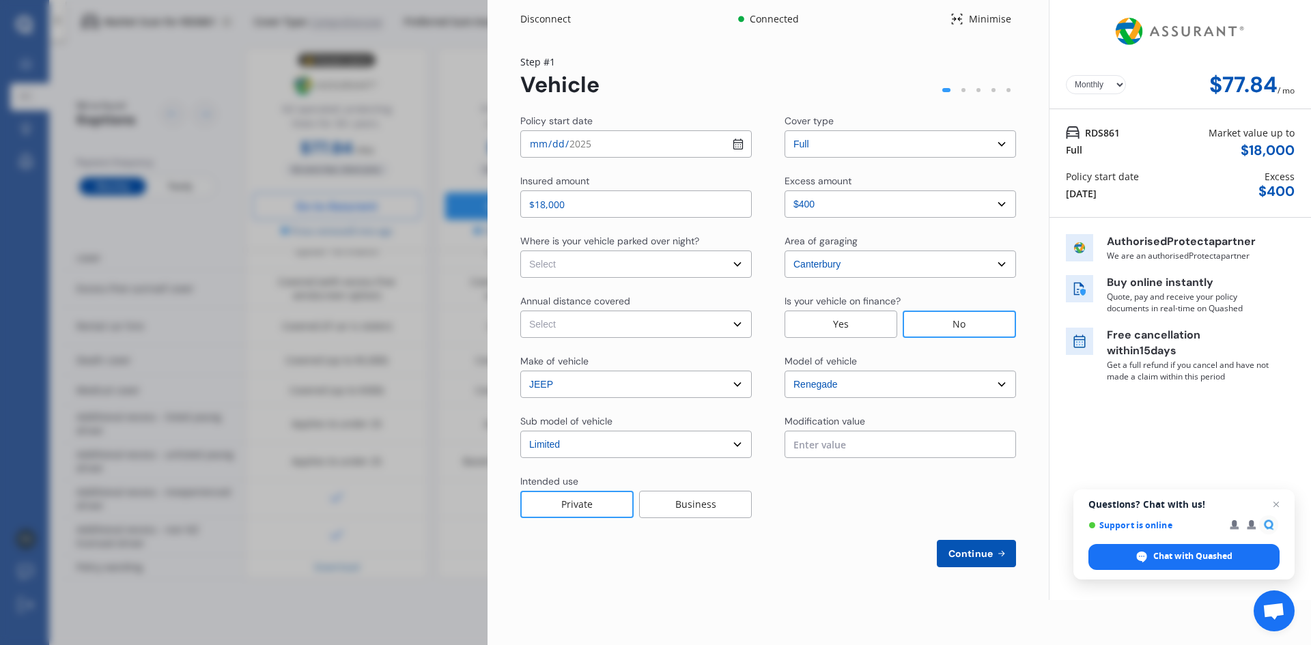
click at [606, 261] on select "Select In a garage On own property On street or road" at bounding box center [635, 264] width 231 height 27
select select "In a garage"
click at [520, 251] on select "Select In a garage On own property On street or road" at bounding box center [635, 264] width 231 height 27
click at [570, 322] on select "Select Low (less than 15,000km per year) Average (15,000-30,000km per year) Hig…" at bounding box center [635, 324] width 231 height 27
select select "15000"
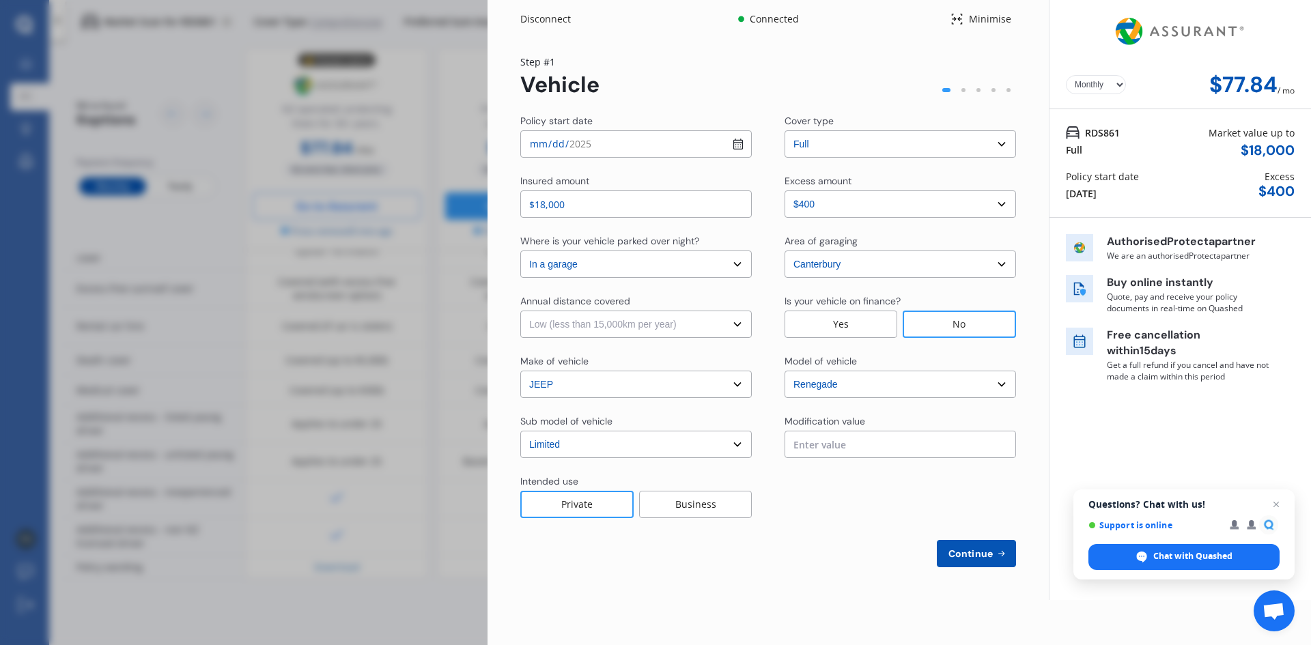
click at [520, 311] on select "Select Low (less than 15,000km per year) Average (15,000-30,000km per year) Hig…" at bounding box center [635, 324] width 231 height 27
click at [1004, 202] on select "Select excess amount $400 $900 $1,400" at bounding box center [899, 203] width 231 height 27
click at [784, 190] on select "Select excess amount $400 $900 $1,400" at bounding box center [899, 203] width 231 height 27
click at [845, 266] on select "Select [GEOGRAPHIC_DATA] [GEOGRAPHIC_DATA] [GEOGRAPHIC_DATA] / [PERSON_NAME] / …" at bounding box center [899, 264] width 231 height 27
click at [784, 251] on select "Select [GEOGRAPHIC_DATA] [GEOGRAPHIC_DATA] [GEOGRAPHIC_DATA] / [PERSON_NAME] / …" at bounding box center [899, 264] width 231 height 27
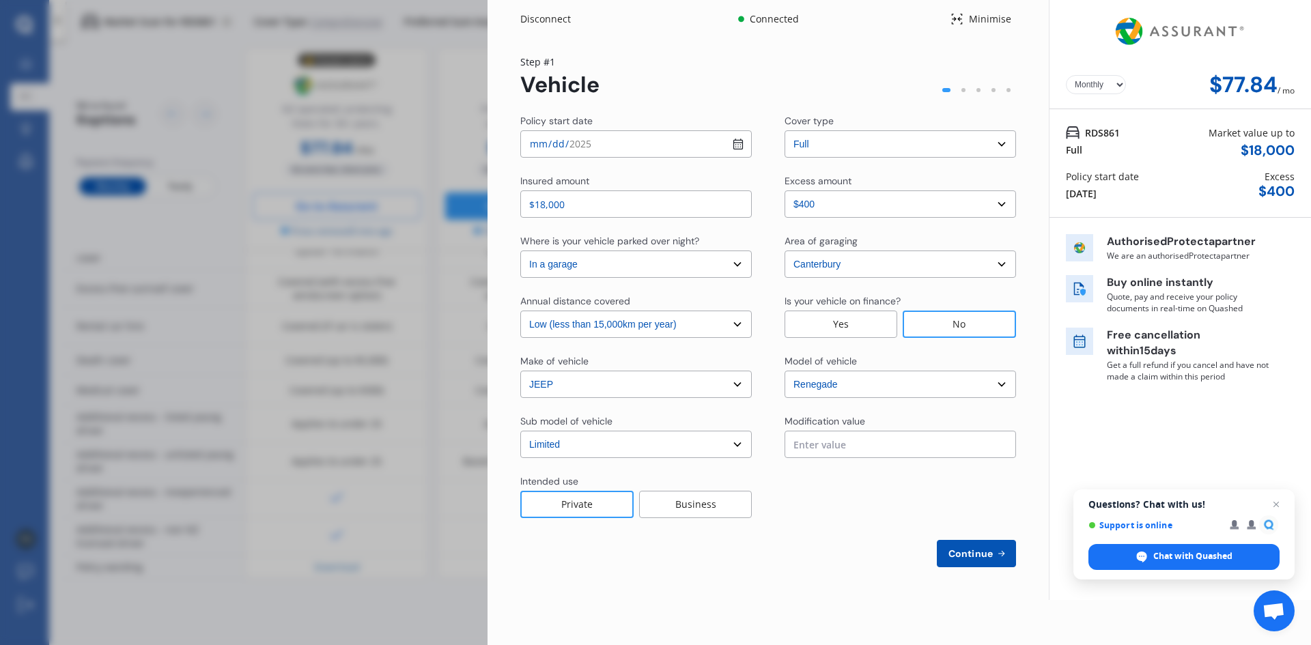
click at [988, 545] on button "Continue" at bounding box center [976, 553] width 79 height 27
select select "Miss"
select select "27"
select select "02"
select select "1969"
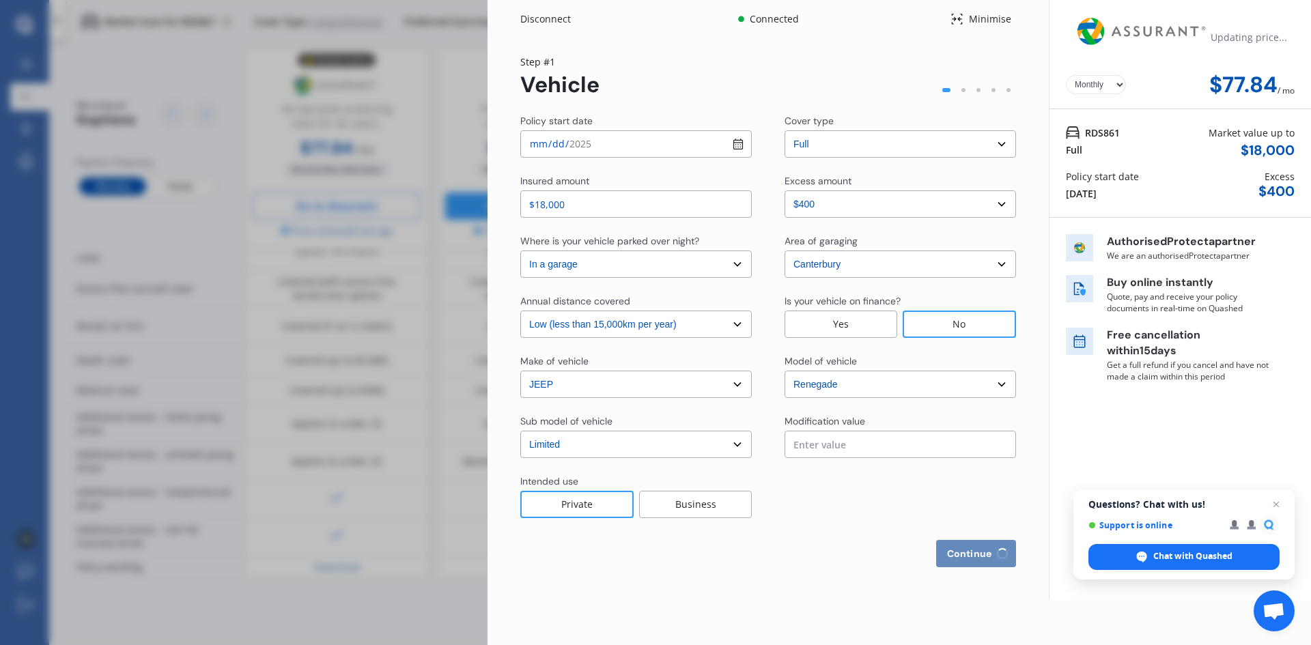
select select "full"
select select "more than 4 years"
select select "[GEOGRAPHIC_DATA]"
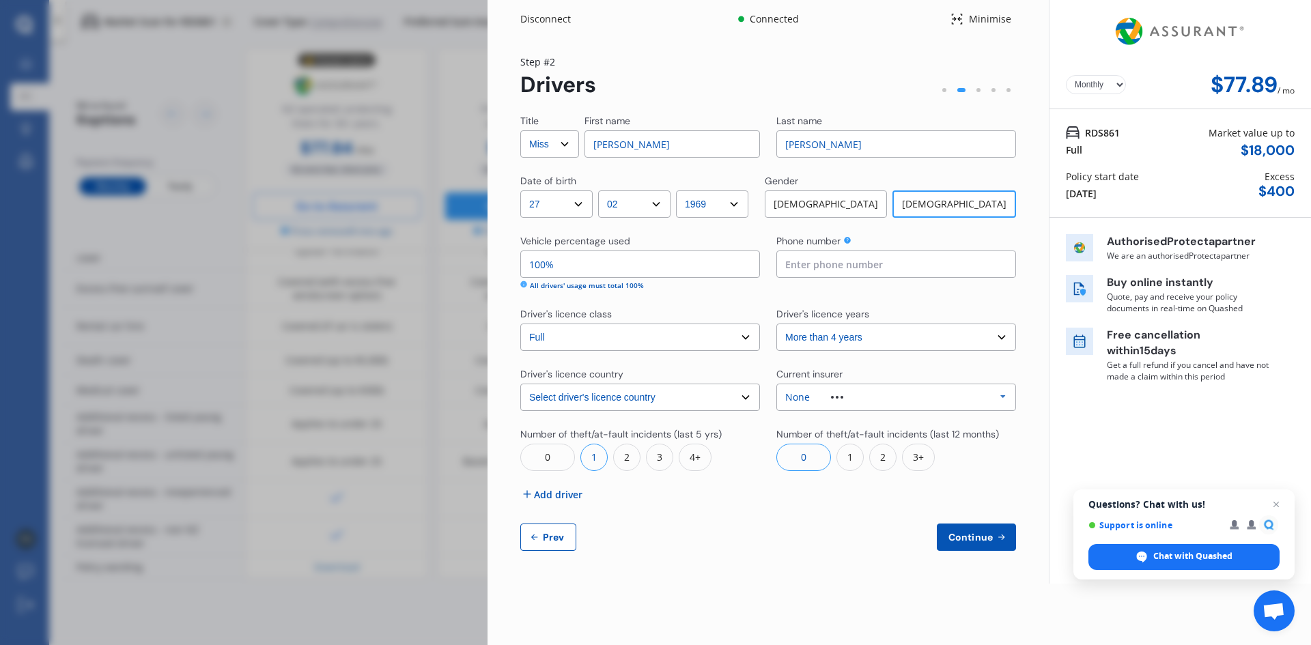
click at [870, 261] on input at bounding box center [896, 264] width 240 height 27
type input "0210517472"
click at [870, 341] on select "Select driver's licence years Less than 1 year 1-2 years 2-4 years More than 4 …" at bounding box center [896, 337] width 240 height 27
click at [776, 324] on select "Select driver's licence years Less than 1 year 1-2 years 2-4 years More than 4 …" at bounding box center [896, 337] width 240 height 27
click at [809, 457] on div "0" at bounding box center [803, 457] width 55 height 27
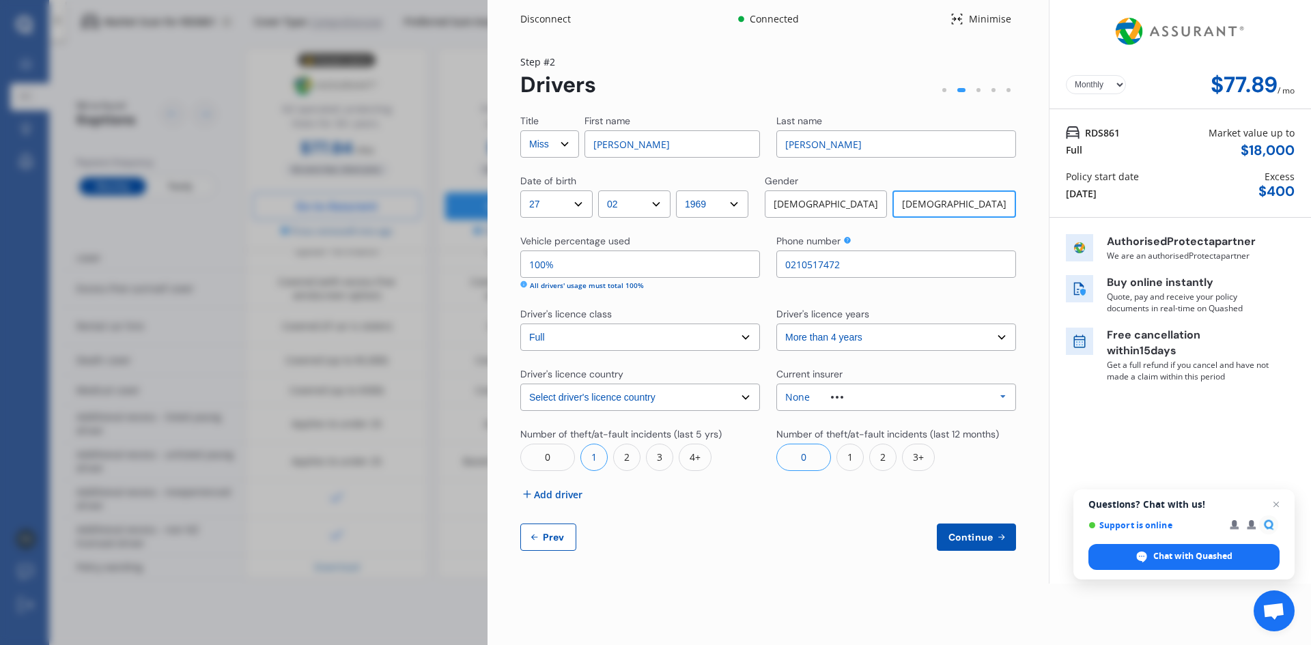
click at [977, 538] on span "Continue" at bounding box center [970, 537] width 50 height 11
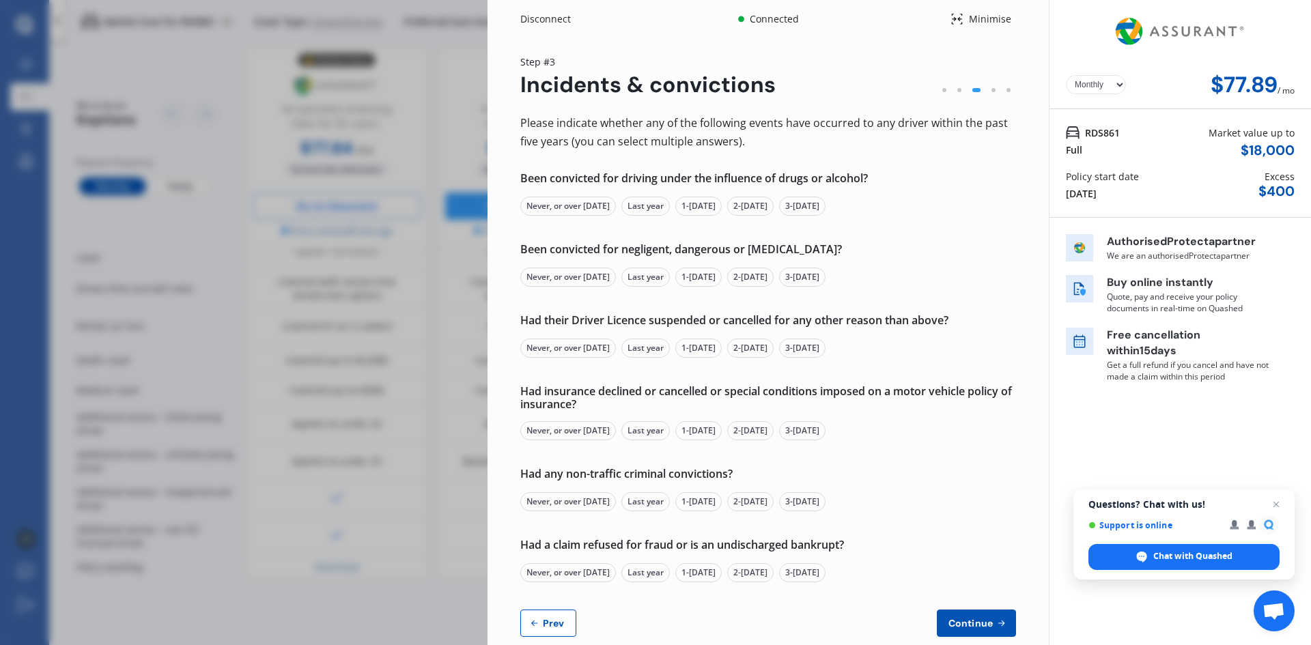
click at [558, 203] on div "Never, or over [DATE]" at bounding box center [568, 206] width 96 height 19
click at [562, 274] on div "Never, or over [DATE]" at bounding box center [568, 277] width 96 height 19
click at [553, 352] on div "Never, or over [DATE]" at bounding box center [568, 348] width 96 height 19
click at [550, 428] on div "Never, or over [DATE]" at bounding box center [568, 430] width 96 height 19
click at [555, 500] on div "Never, or over [DATE]" at bounding box center [568, 501] width 96 height 19
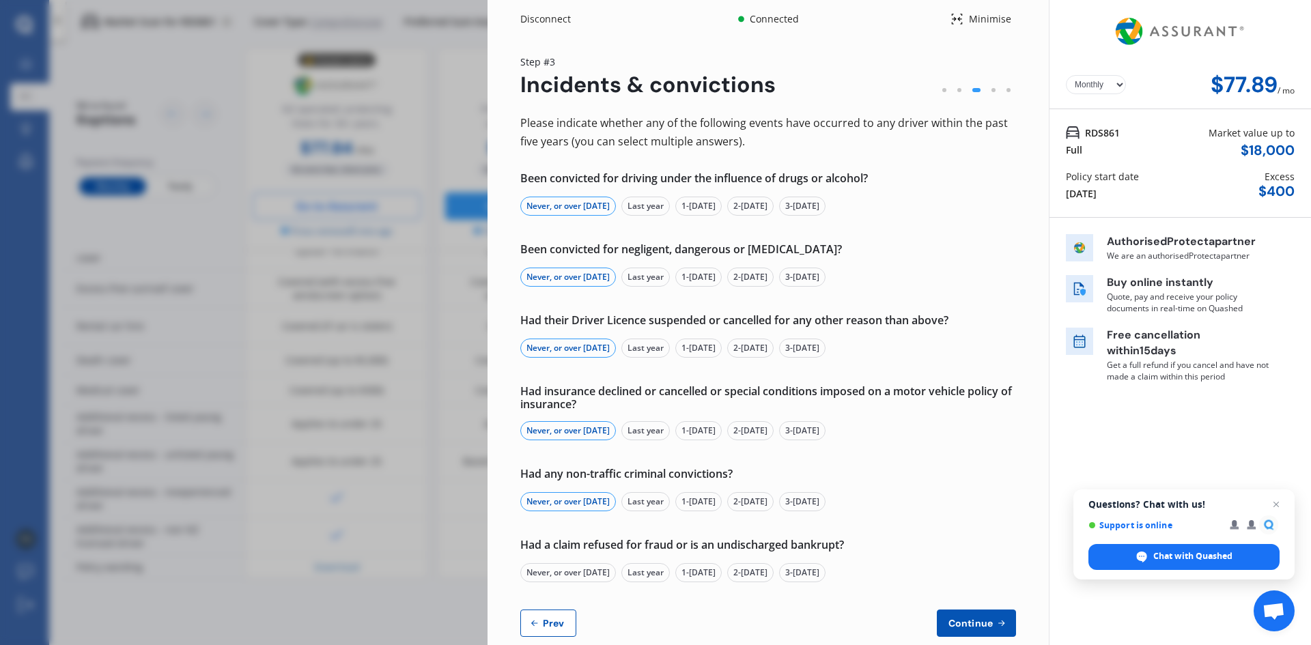
click at [555, 569] on div "Never, or over [DATE]" at bounding box center [568, 572] width 96 height 19
click at [951, 618] on span "Continue" at bounding box center [970, 623] width 50 height 11
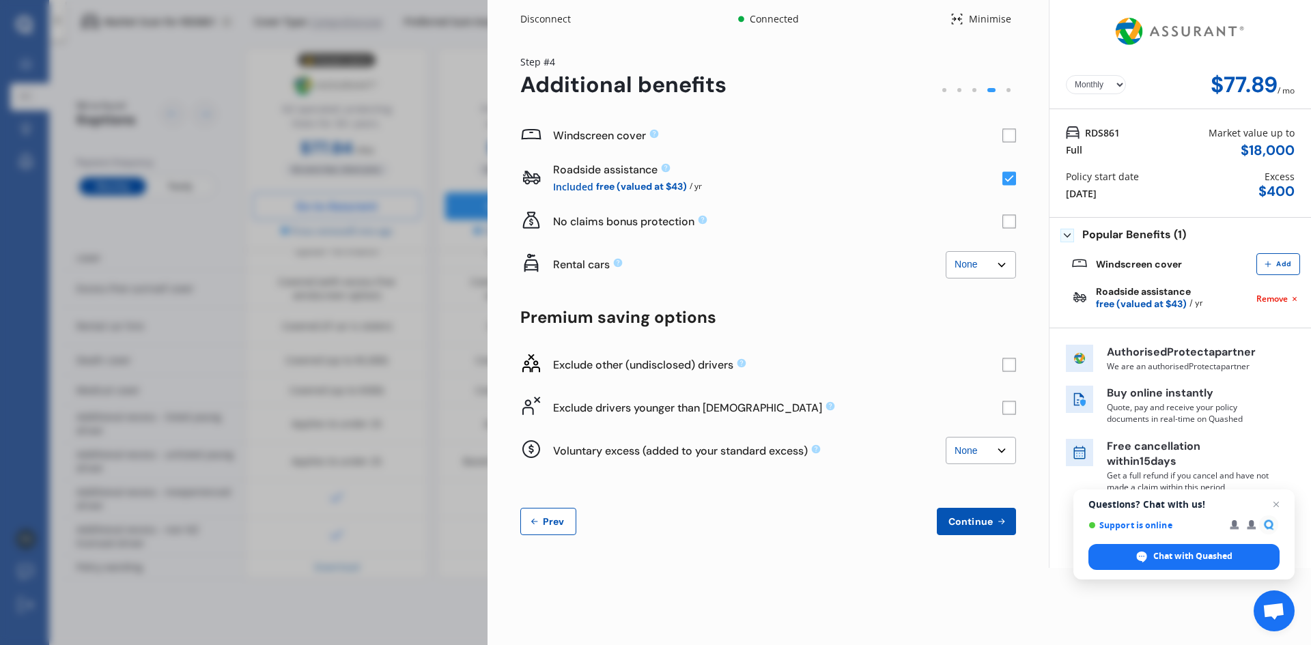
click at [1008, 227] on rect at bounding box center [1009, 222] width 14 height 14
click at [1010, 221] on rect at bounding box center [1009, 222] width 14 height 14
click at [1010, 139] on rect at bounding box center [1009, 136] width 14 height 14
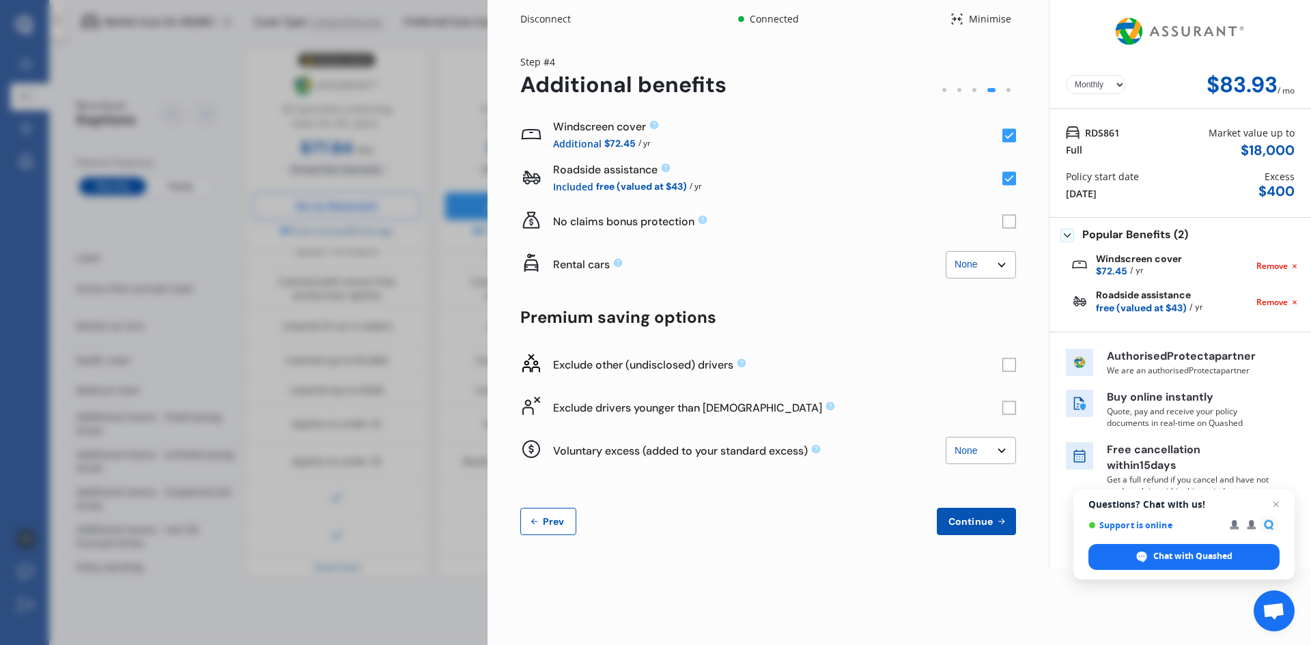
click at [1010, 139] on rect at bounding box center [1009, 136] width 14 height 14
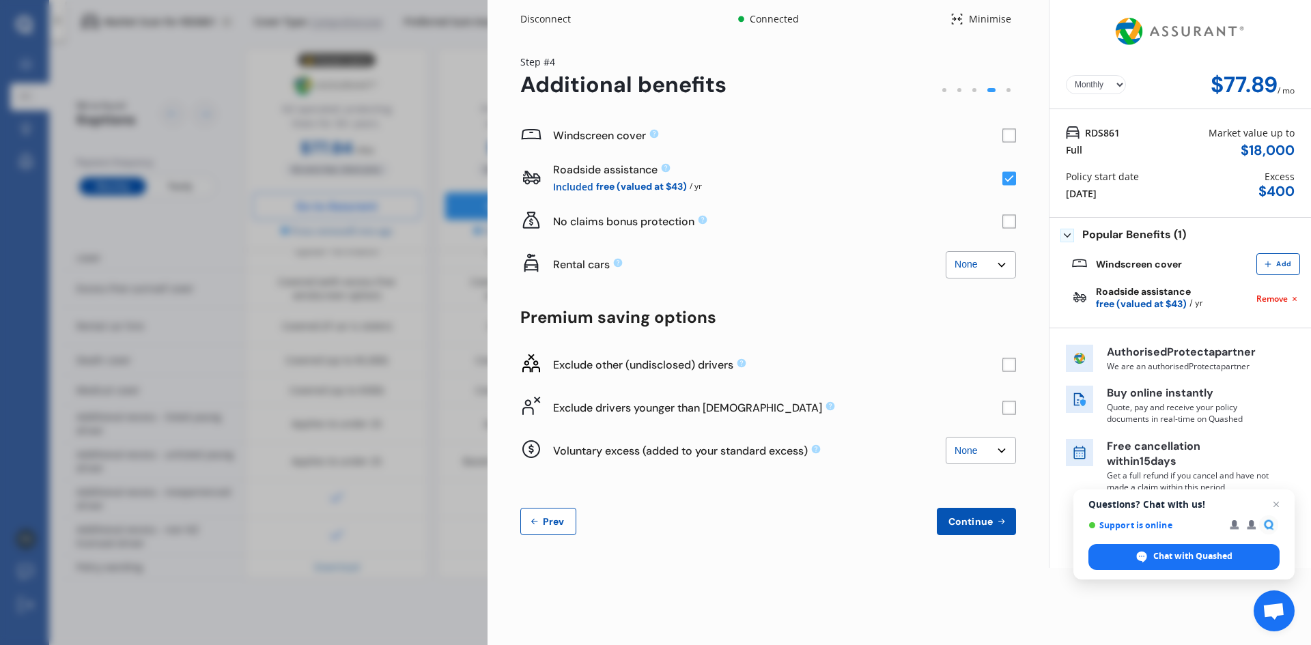
click at [1001, 264] on select "None $2,500 $5,000" at bounding box center [980, 264] width 70 height 27
select select "2500.00"
click at [945, 251] on select "None $2,500 $5,000" at bounding box center [980, 264] width 70 height 27
click at [1004, 410] on rect at bounding box center [1009, 408] width 14 height 14
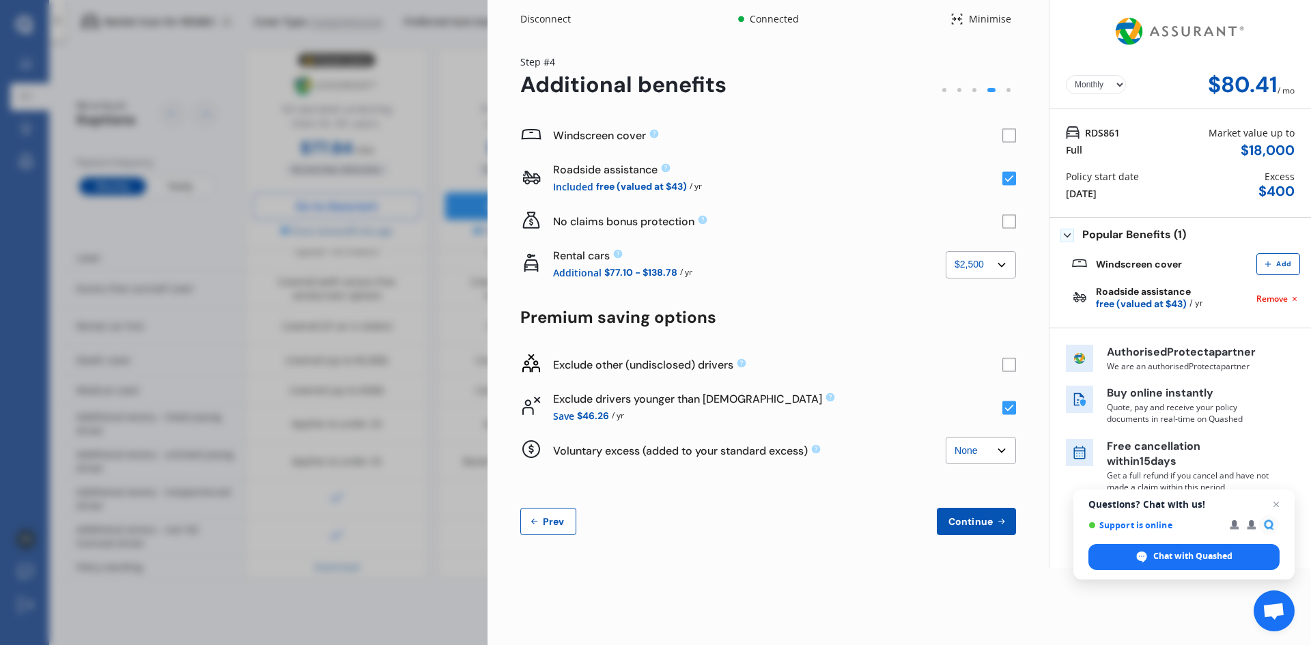
click at [1007, 366] on rect at bounding box center [1009, 365] width 14 height 14
click at [1010, 365] on icon at bounding box center [1009, 365] width 9 height 7
click at [997, 451] on select "None $500 $1,000" at bounding box center [980, 450] width 70 height 27
click at [945, 437] on select "None $500 $1,000" at bounding box center [980, 450] width 70 height 27
click at [1004, 449] on select "None $500 $1,000" at bounding box center [980, 450] width 70 height 27
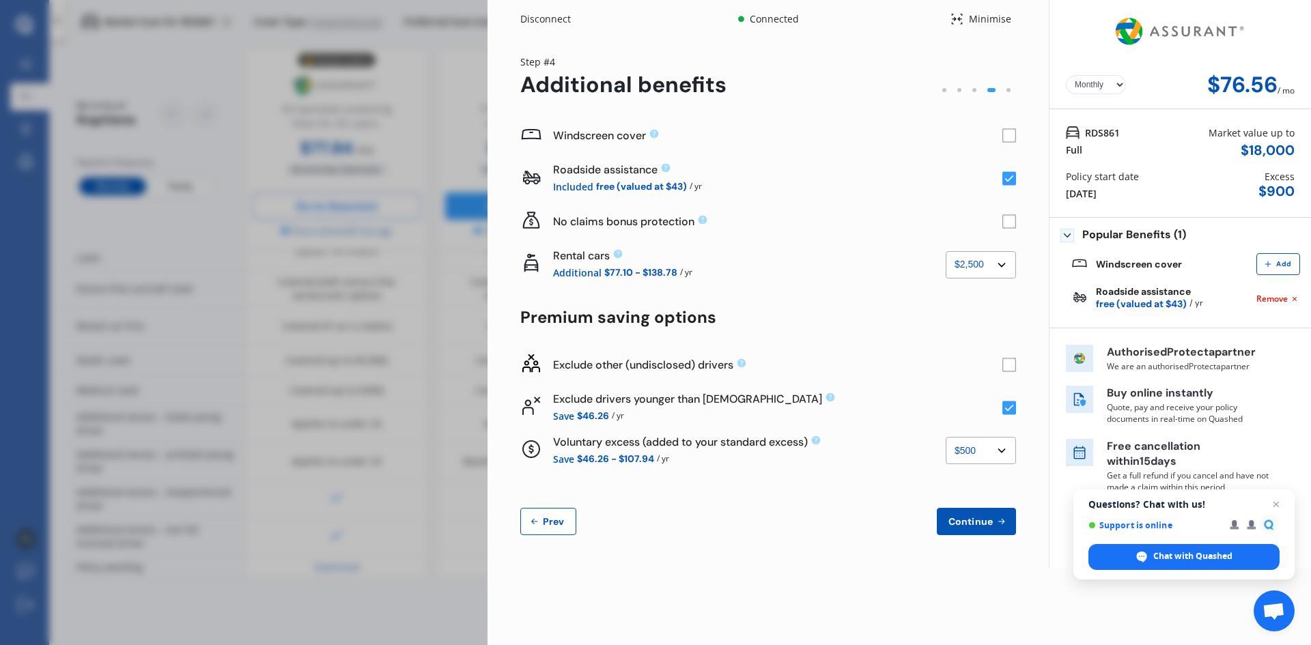
select select "0"
click at [945, 437] on select "None $500 $1,000" at bounding box center [980, 450] width 70 height 27
click at [974, 523] on span "Continue" at bounding box center [970, 521] width 50 height 11
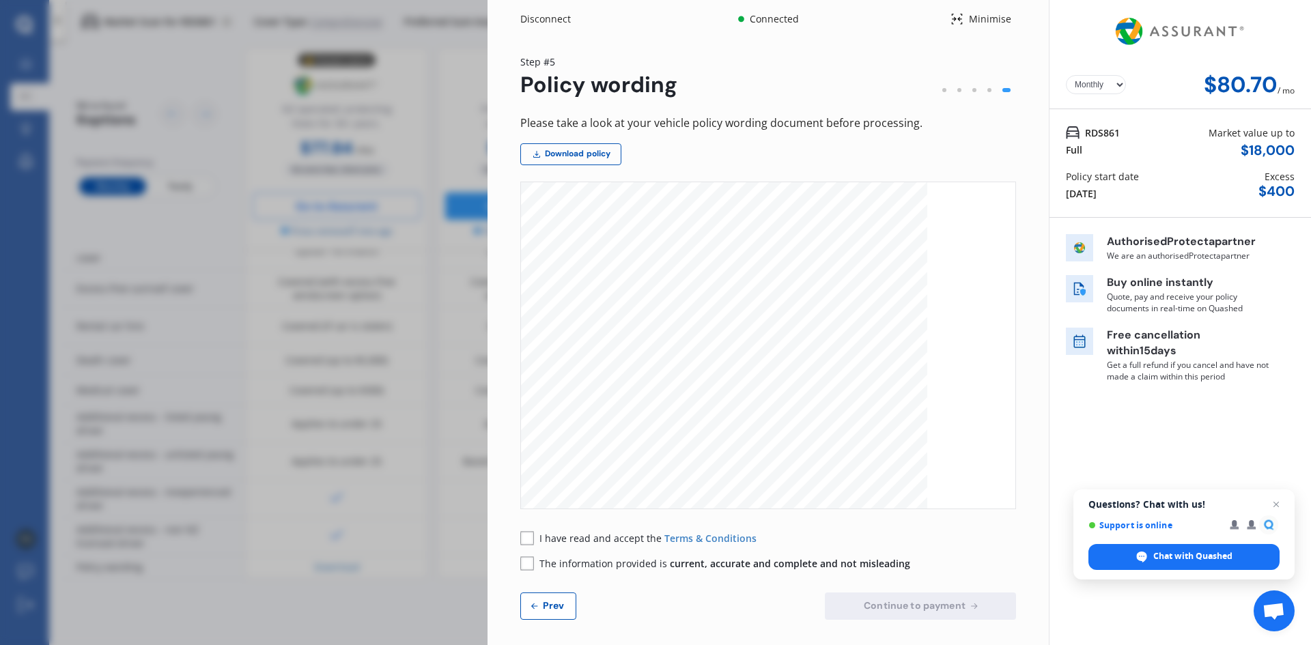
click at [528, 539] on rect at bounding box center [527, 538] width 14 height 14
click at [523, 565] on rect at bounding box center [527, 563] width 14 height 14
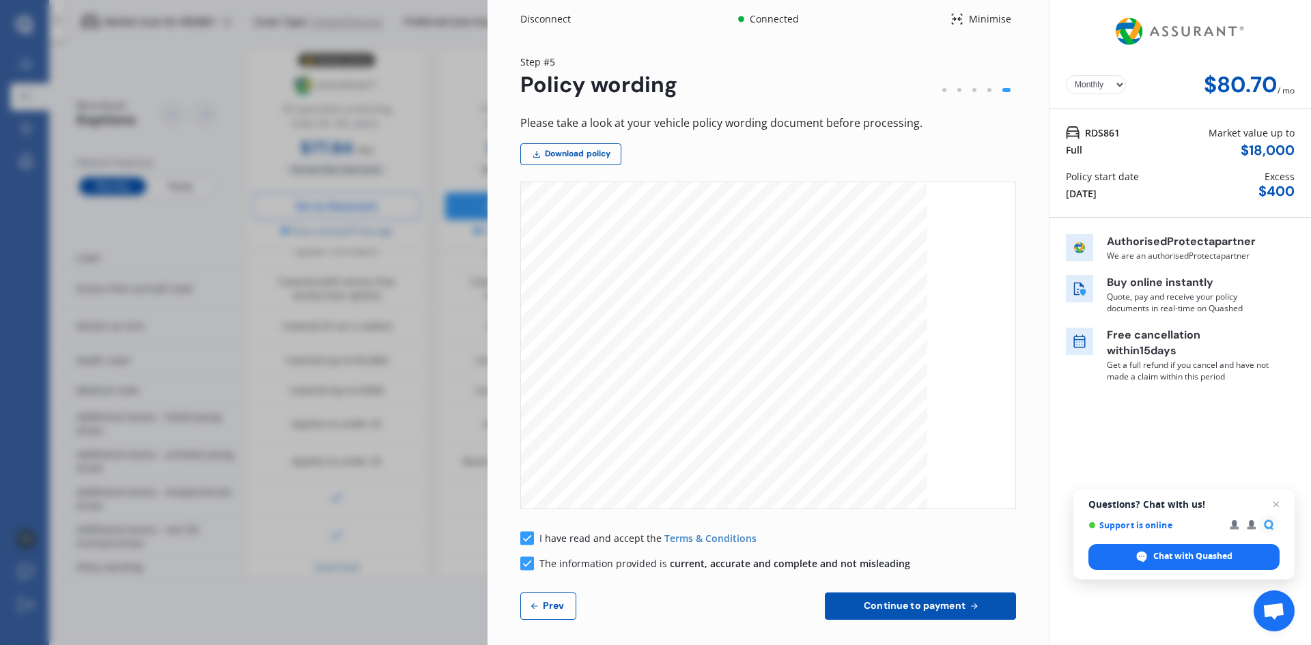
click at [1109, 85] on select "Yearly Monthly" at bounding box center [1096, 84] width 60 height 19
click at [1066, 75] on select "Yearly Monthly" at bounding box center [1096, 84] width 60 height 19
click at [1108, 83] on select "Yearly Monthly" at bounding box center [1096, 84] width 60 height 19
select select "Monthly"
click at [1066, 75] on select "Yearly Monthly" at bounding box center [1096, 84] width 60 height 19
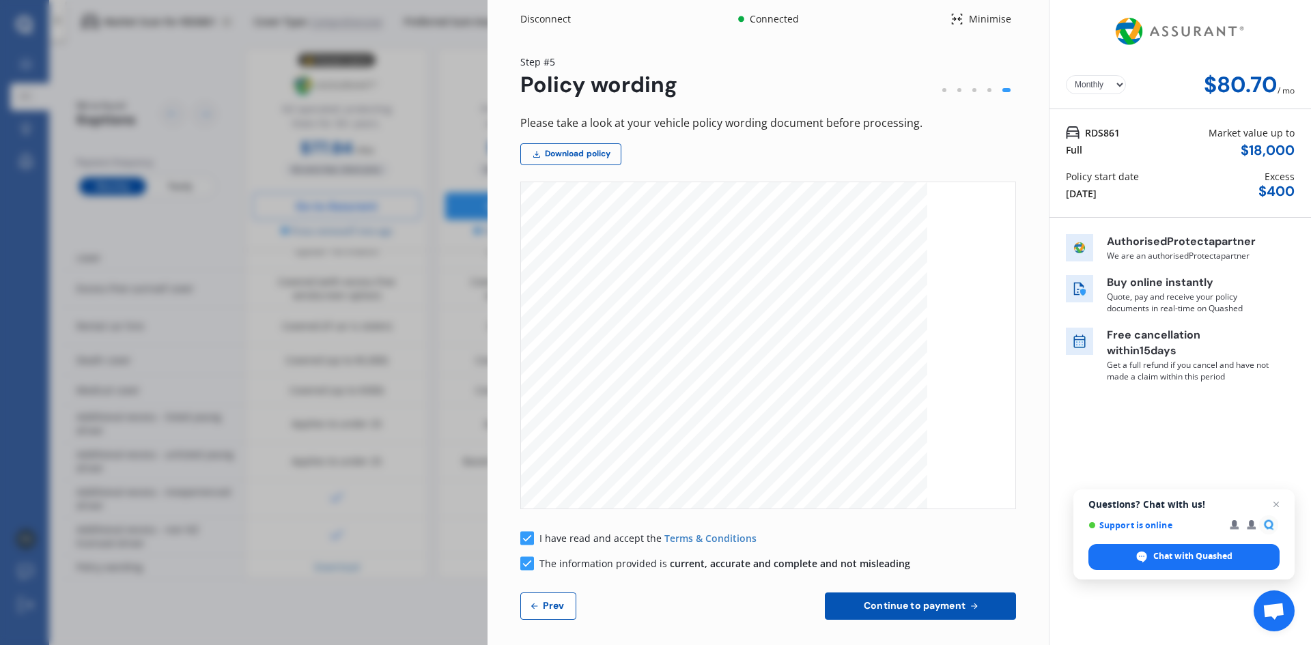
click at [948, 605] on span "Continue to payment" at bounding box center [914, 605] width 107 height 11
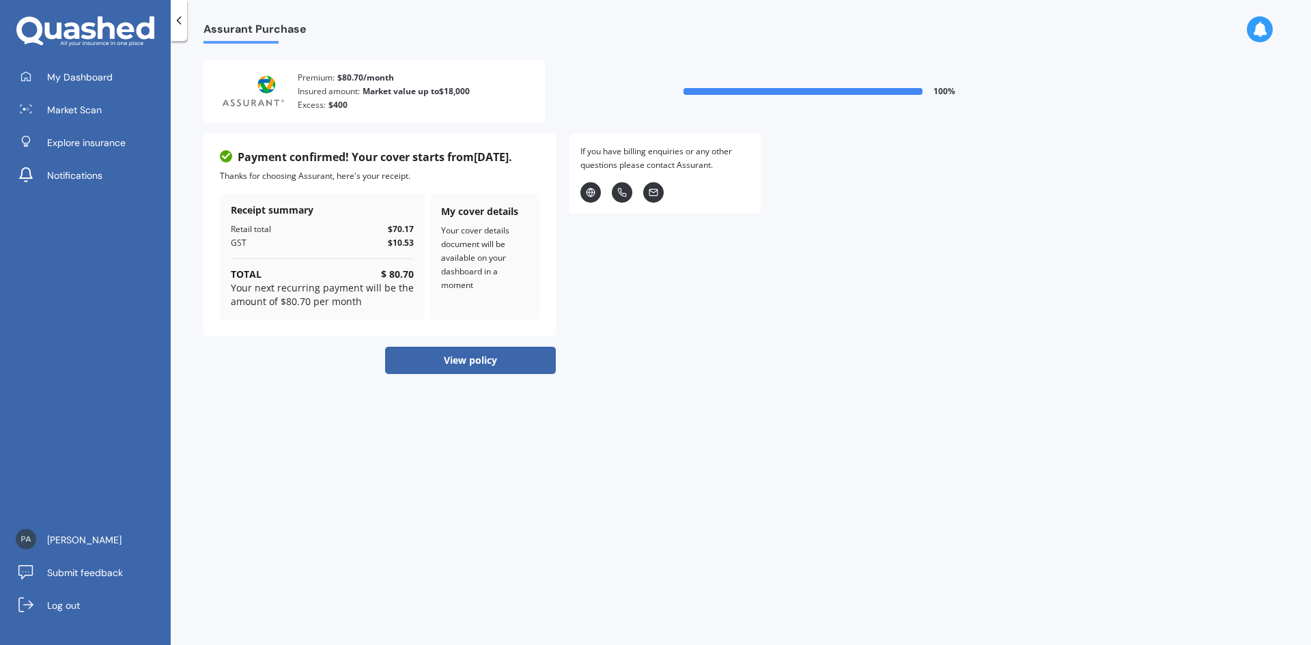
click at [474, 355] on button "View policy" at bounding box center [470, 360] width 171 height 27
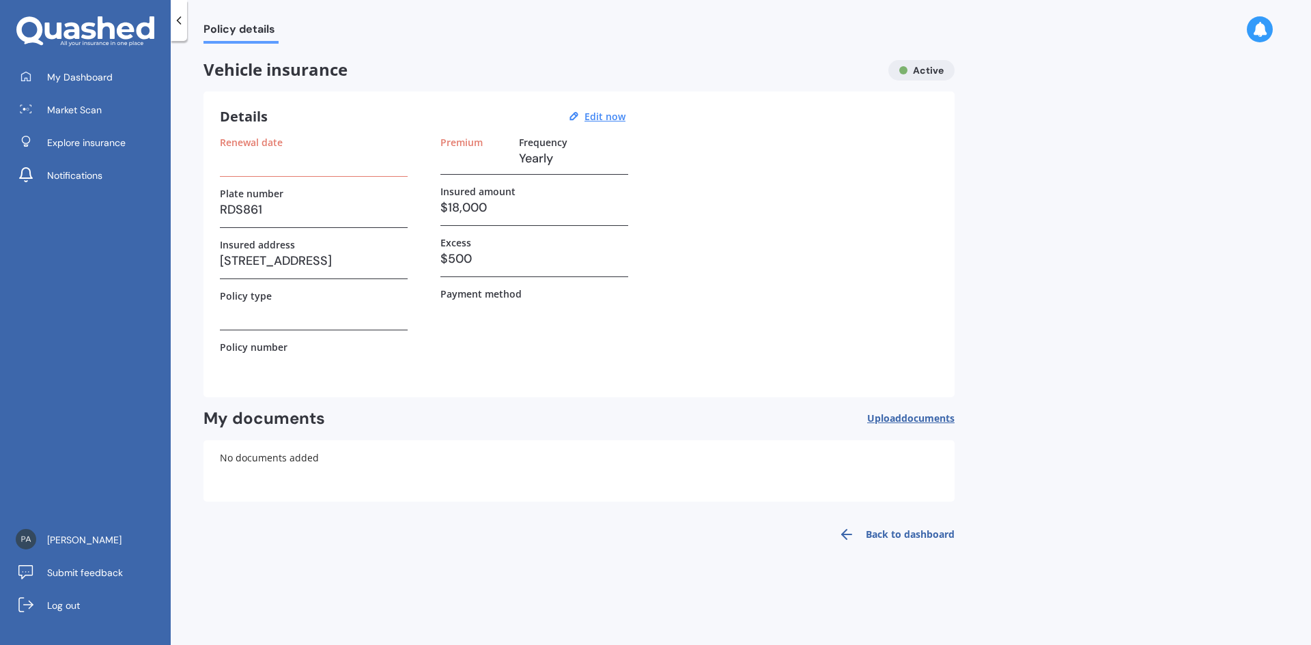
click at [902, 412] on span "documents" at bounding box center [927, 418] width 53 height 13
click at [102, 70] on span "My Dashboard" at bounding box center [80, 77] width 66 height 14
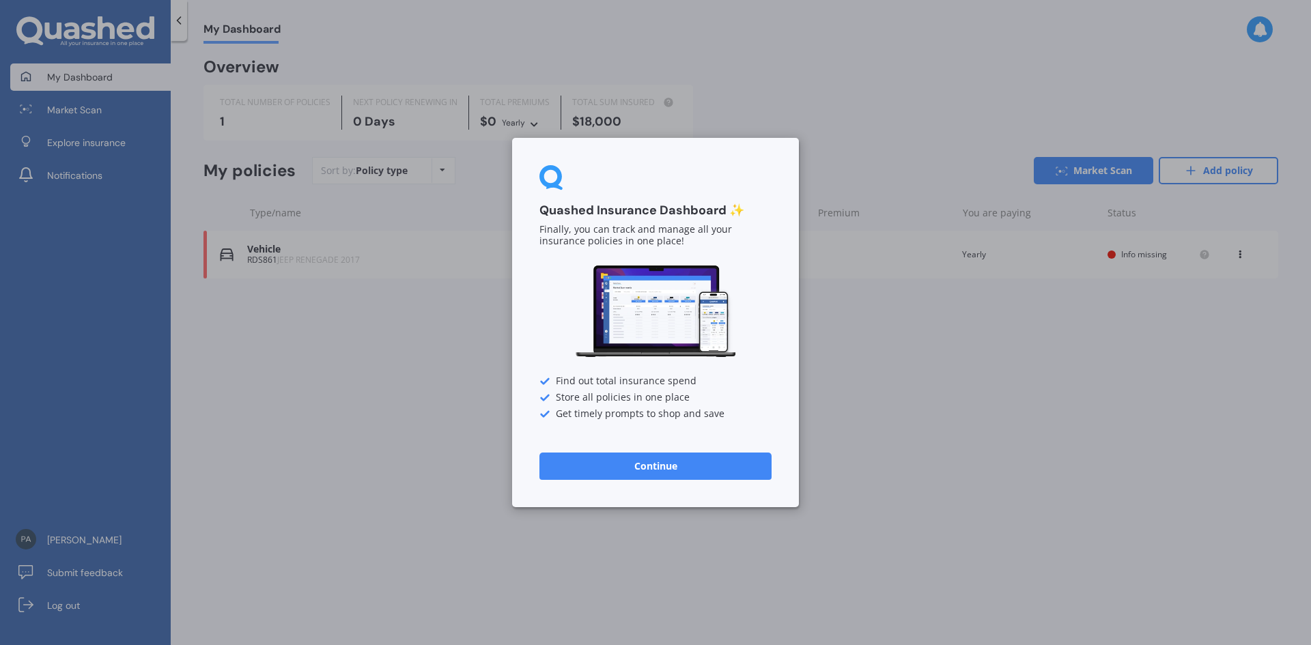
click at [602, 461] on button "Continue" at bounding box center [655, 466] width 232 height 27
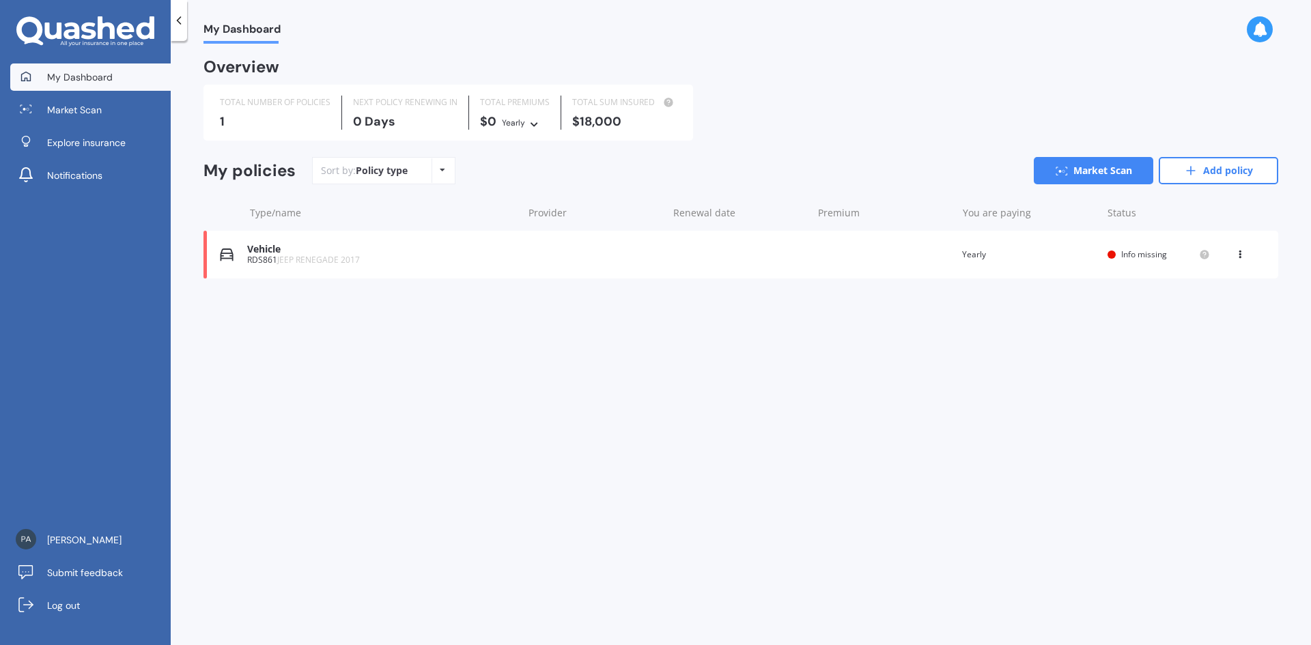
click at [529, 122] on icon at bounding box center [534, 122] width 10 height 8
click at [536, 213] on span "Monthly" at bounding box center [530, 219] width 35 height 12
click at [1143, 251] on span "Info missing" at bounding box center [1144, 254] width 46 height 12
